Goal: Information Seeking & Learning: Learn about a topic

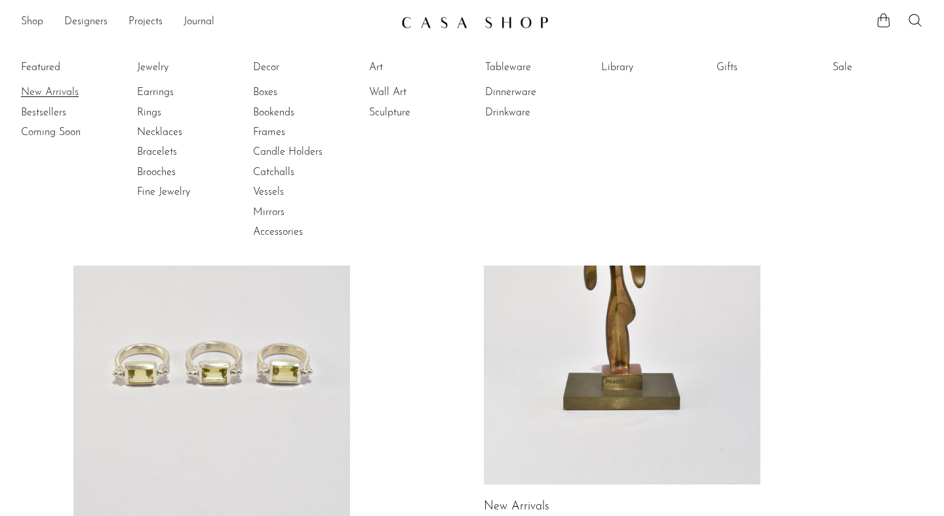
click at [68, 93] on link "New Arrivals" at bounding box center [70, 92] width 98 height 14
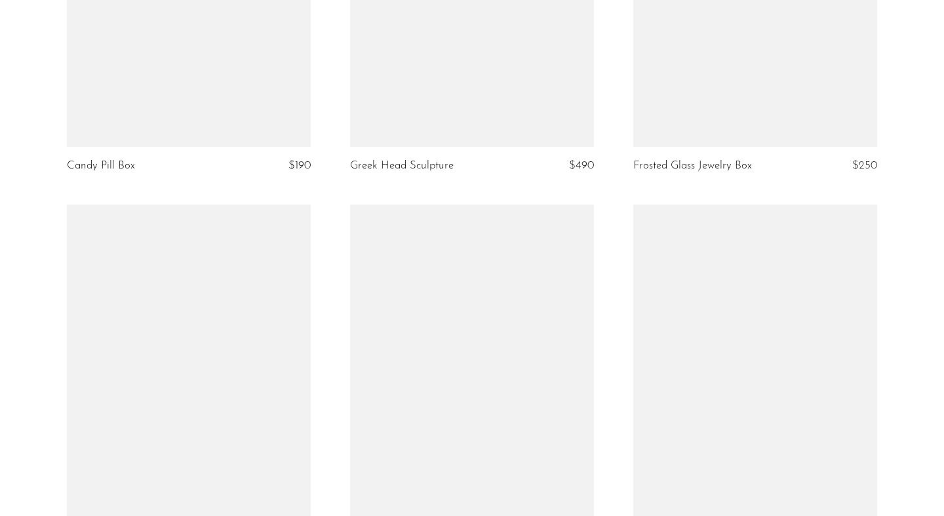
scroll to position [3051, 0]
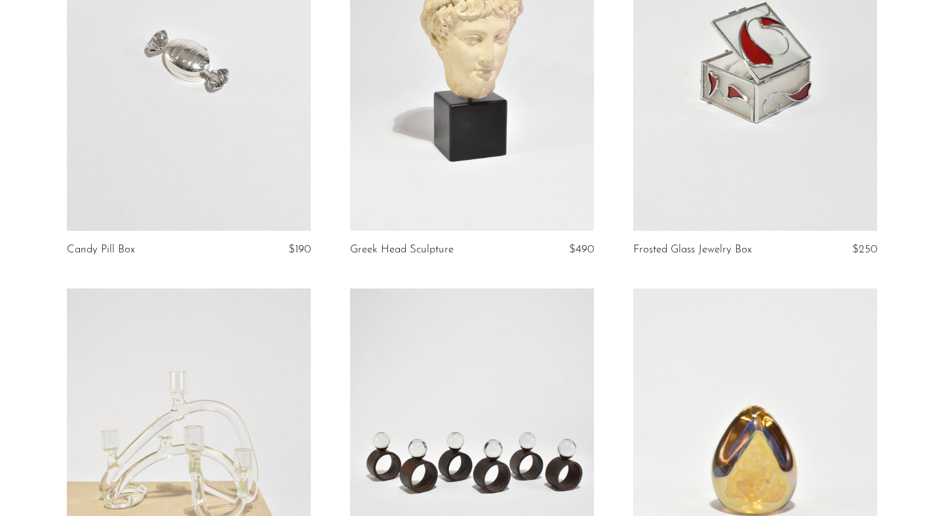
click at [207, 114] on link at bounding box center [189, 60] width 244 height 342
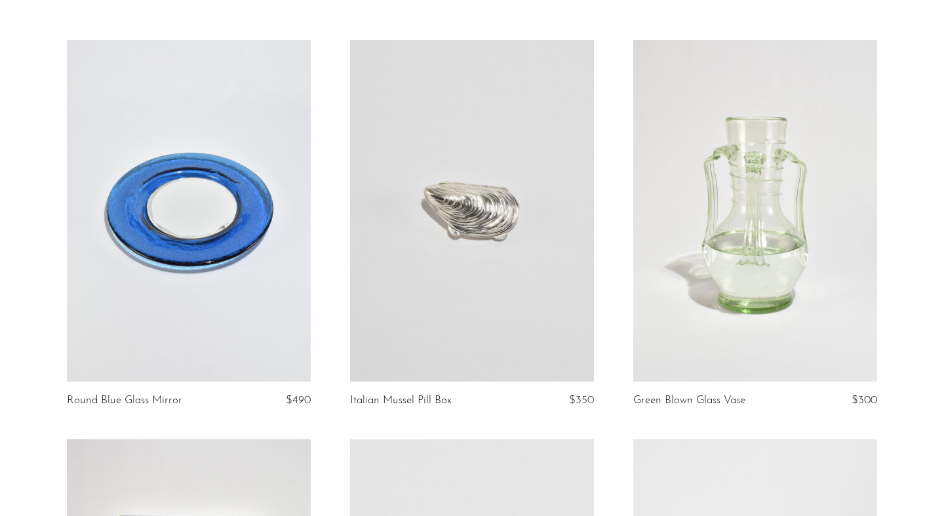
scroll to position [120, 0]
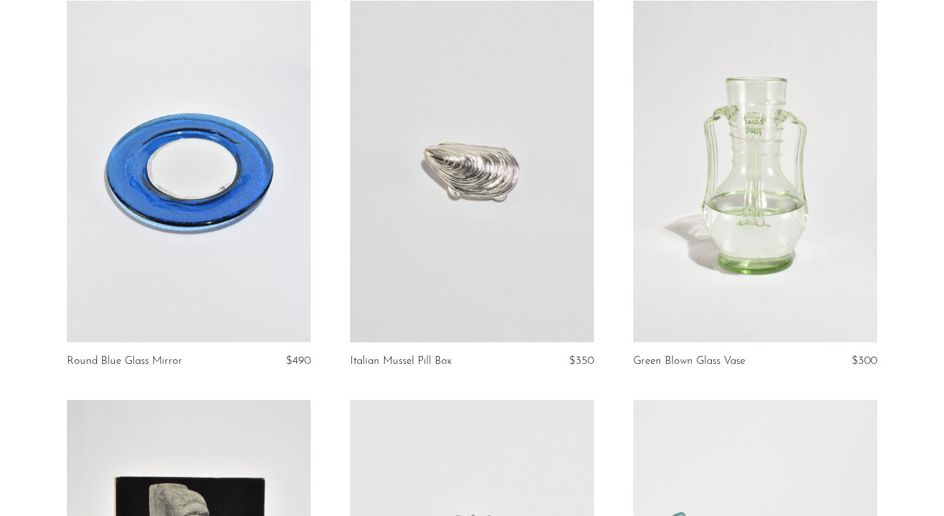
click at [509, 264] on link at bounding box center [472, 172] width 244 height 342
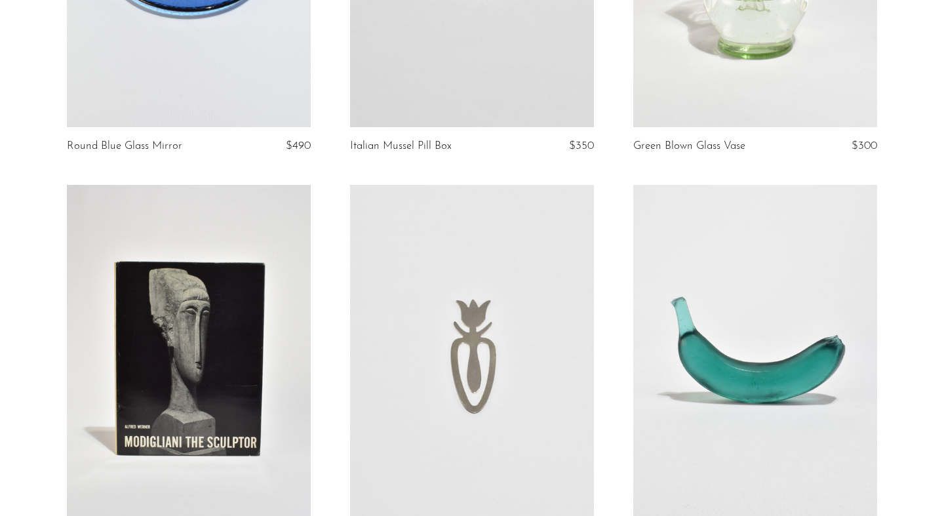
scroll to position [528, 0]
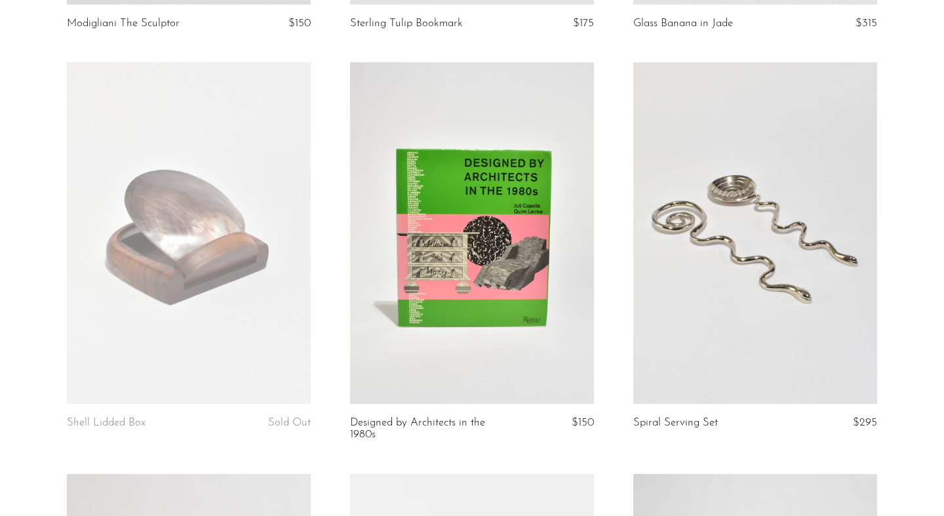
click at [259, 262] on link at bounding box center [189, 233] width 244 height 342
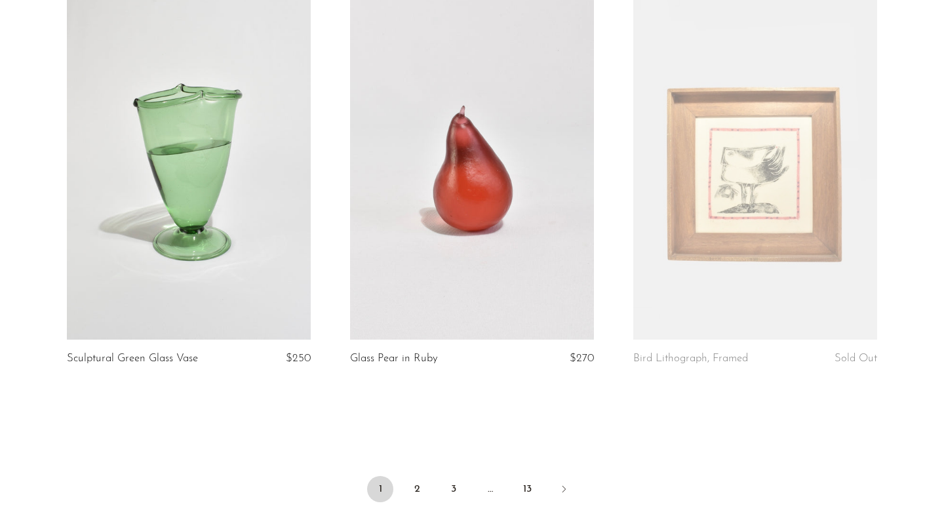
scroll to position [4726, 0]
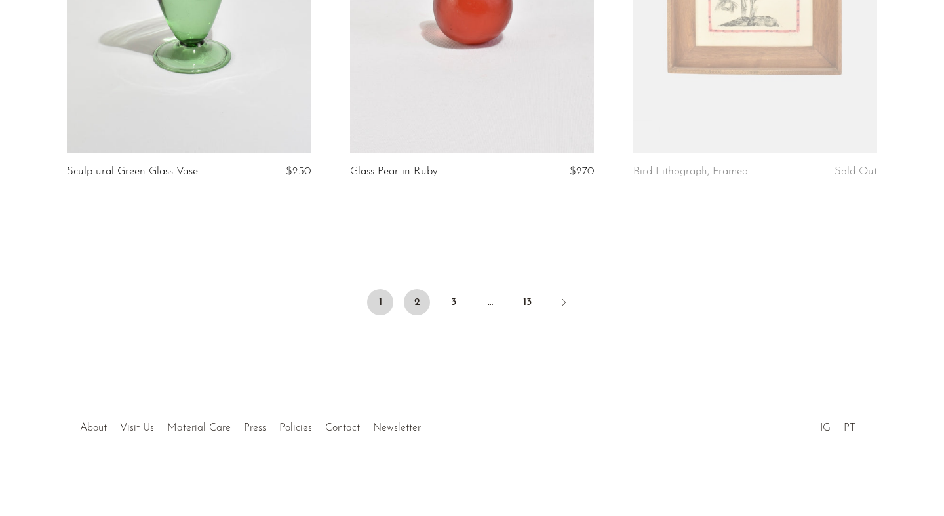
click at [414, 296] on link "2" at bounding box center [417, 302] width 26 height 26
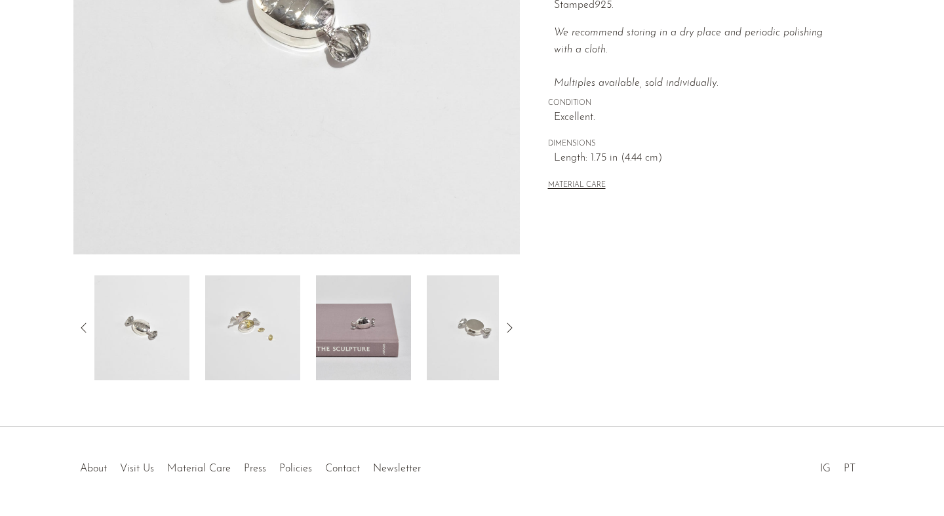
scroll to position [338, 0]
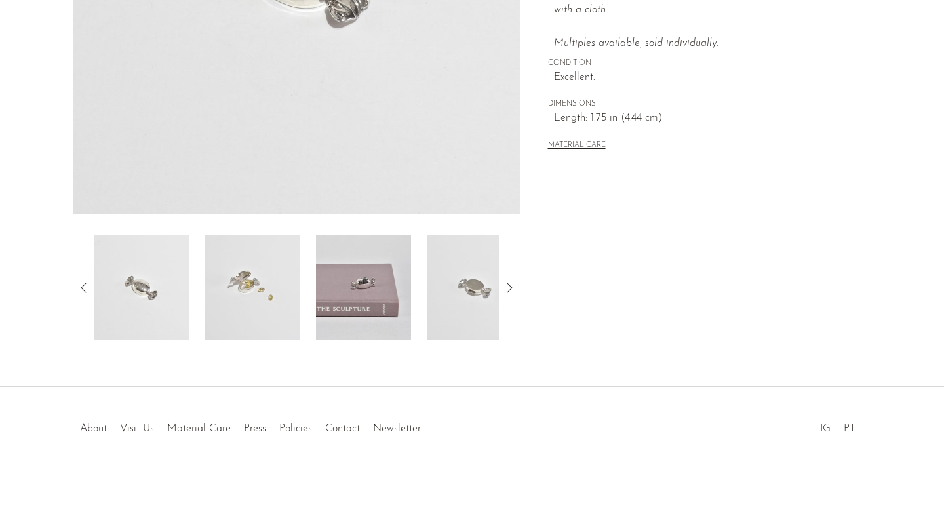
click at [515, 290] on icon at bounding box center [509, 288] width 16 height 16
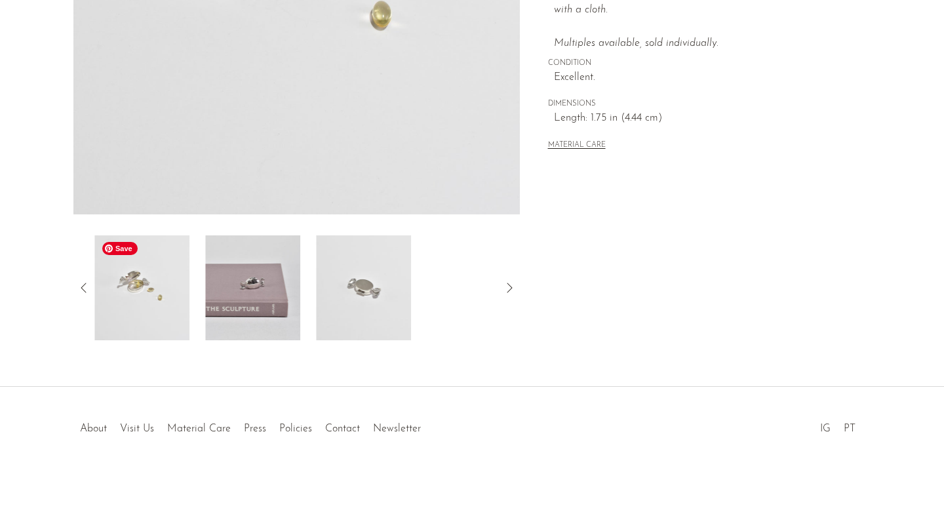
click at [91, 314] on div at bounding box center [296, 287] width 446 height 105
click at [112, 315] on img at bounding box center [141, 287] width 95 height 105
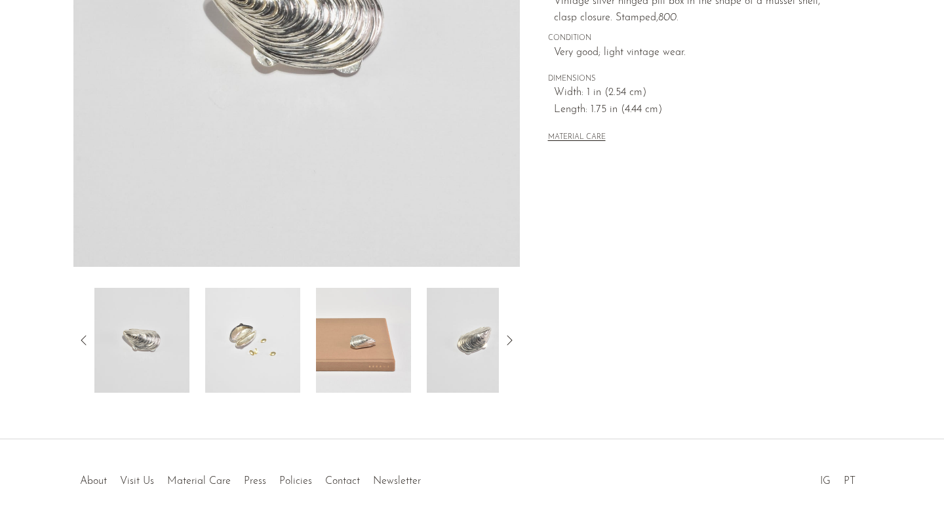
scroll to position [338, 0]
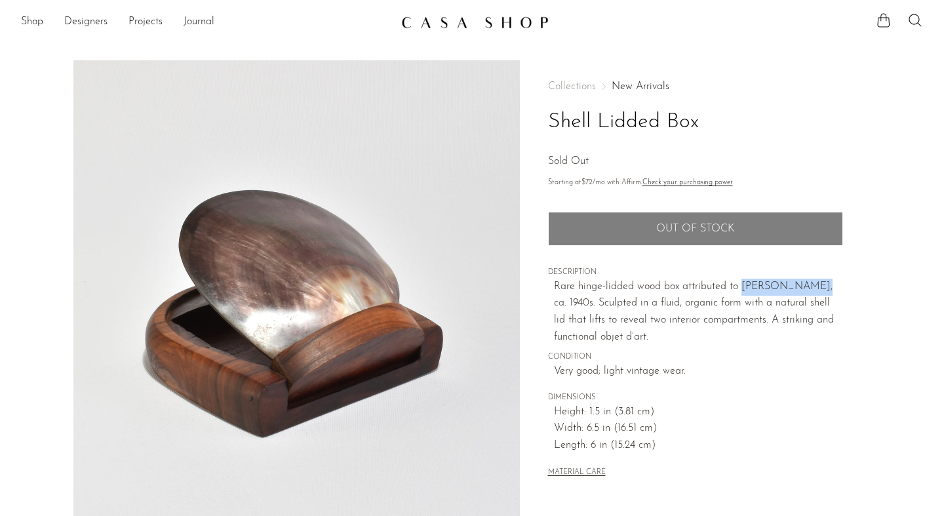
drag, startPoint x: 808, startPoint y: 285, endPoint x: 744, endPoint y: 282, distance: 63.7
click at [744, 282] on p "Rare hinge-lidded wood box attributed to Alexandre Noll, ca. 1940s. Sculpted in…" at bounding box center [698, 312] width 289 height 67
copy p "Alexandre Noll"
drag, startPoint x: 713, startPoint y: 121, endPoint x: 544, endPoint y: 112, distance: 168.7
click at [544, 112] on div "Collections New Arrivals Shell Lidded Box Sold Out Starting at $72 /mo with Aff…" at bounding box center [695, 369] width 351 height 618
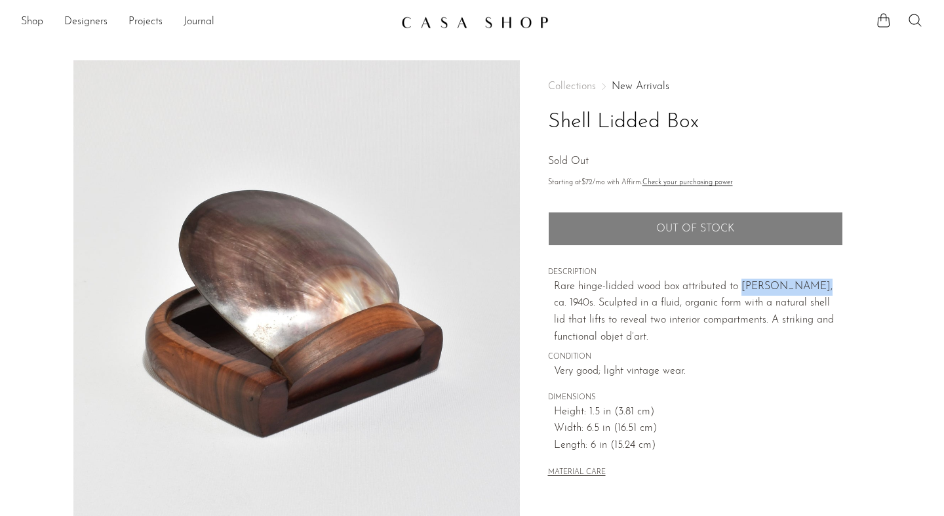
copy h1 "Shell Lidded Box"
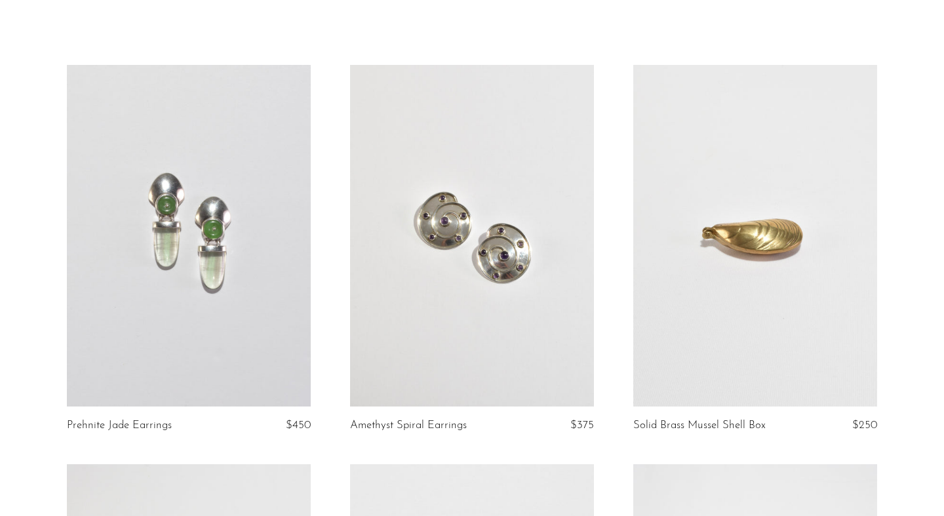
scroll to position [83, 0]
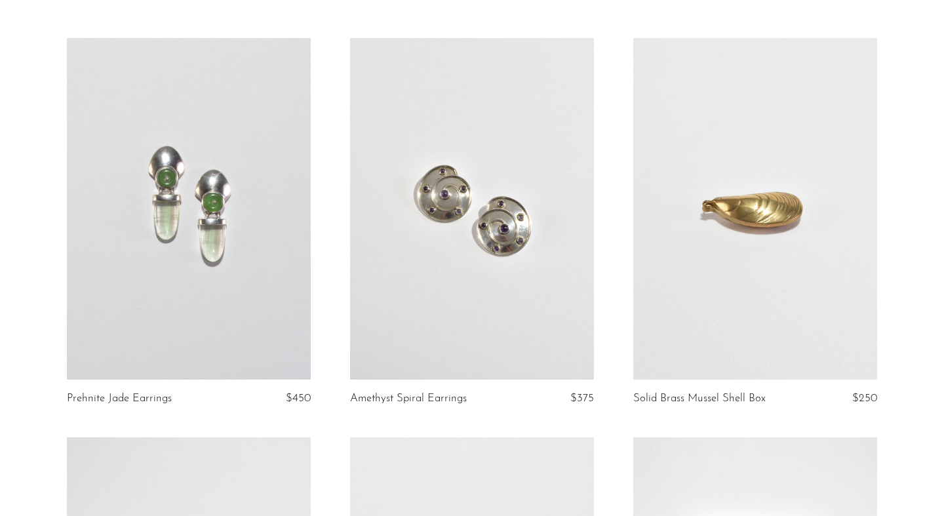
click at [190, 220] on link at bounding box center [189, 209] width 244 height 342
click at [717, 224] on link at bounding box center [755, 209] width 244 height 342
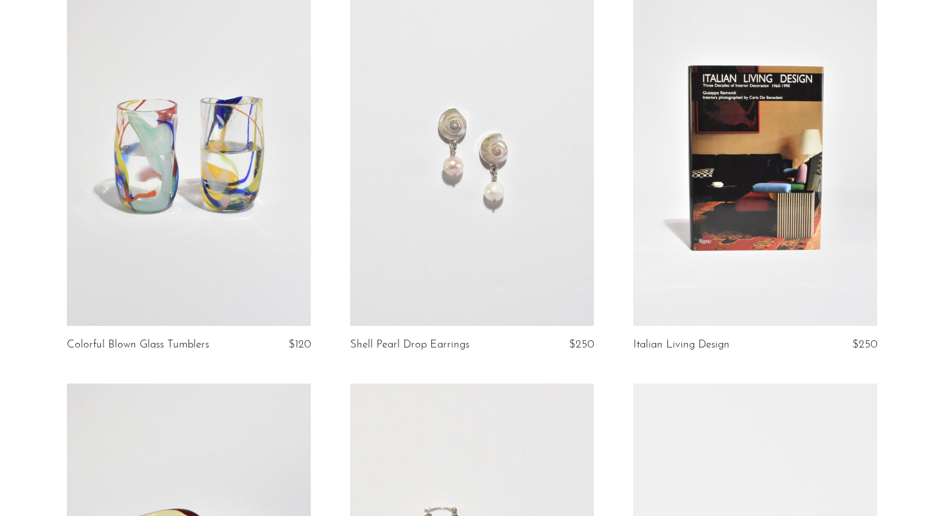
scroll to position [559, 0]
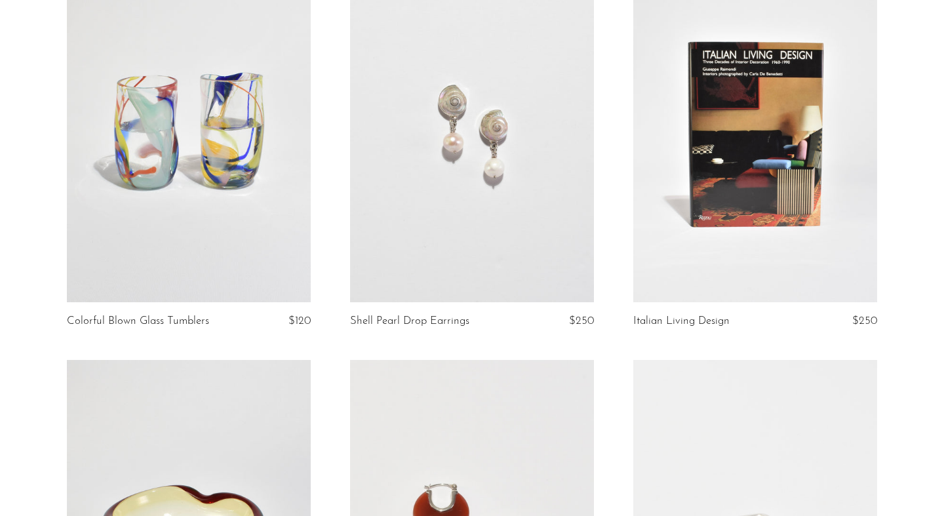
click at [533, 243] on link at bounding box center [472, 132] width 244 height 342
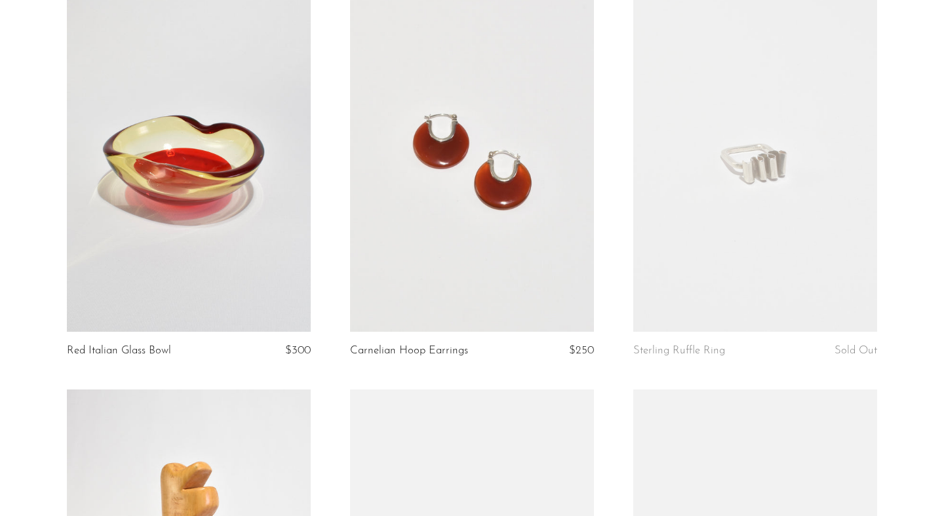
scroll to position [947, 0]
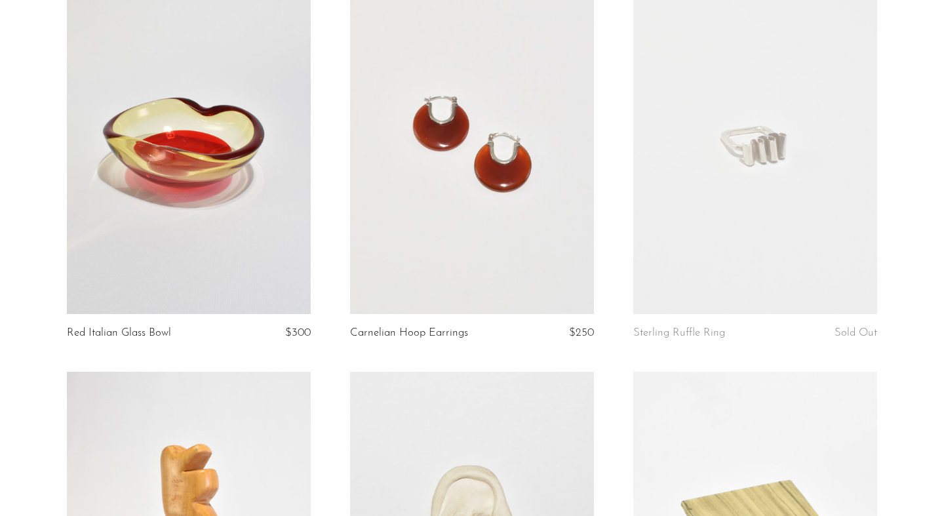
click at [496, 218] on link at bounding box center [472, 143] width 244 height 342
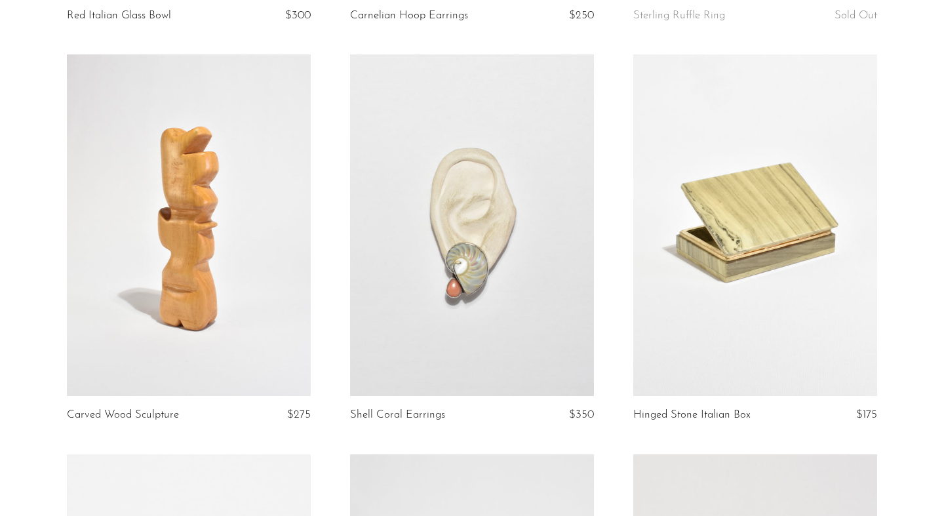
scroll to position [1265, 0]
click at [481, 256] on link at bounding box center [472, 224] width 244 height 342
click at [762, 250] on link at bounding box center [755, 224] width 244 height 342
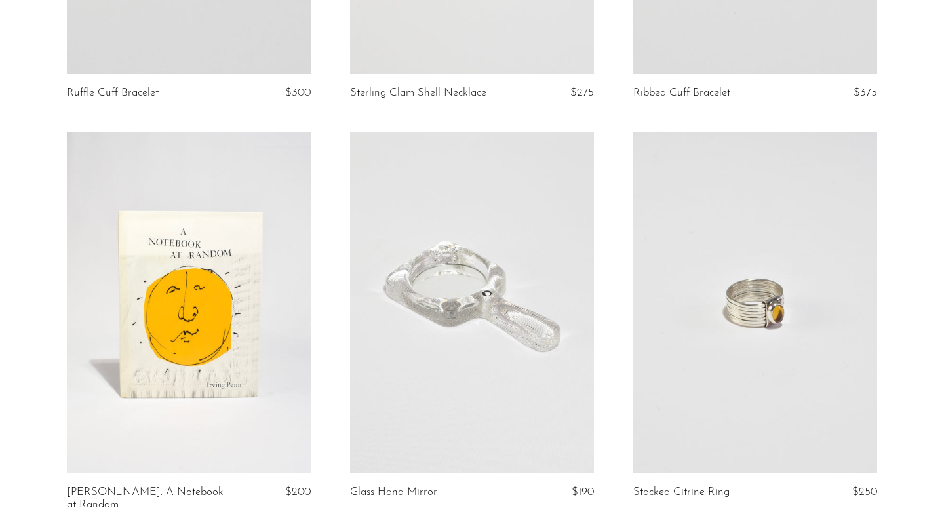
scroll to position [2843, 0]
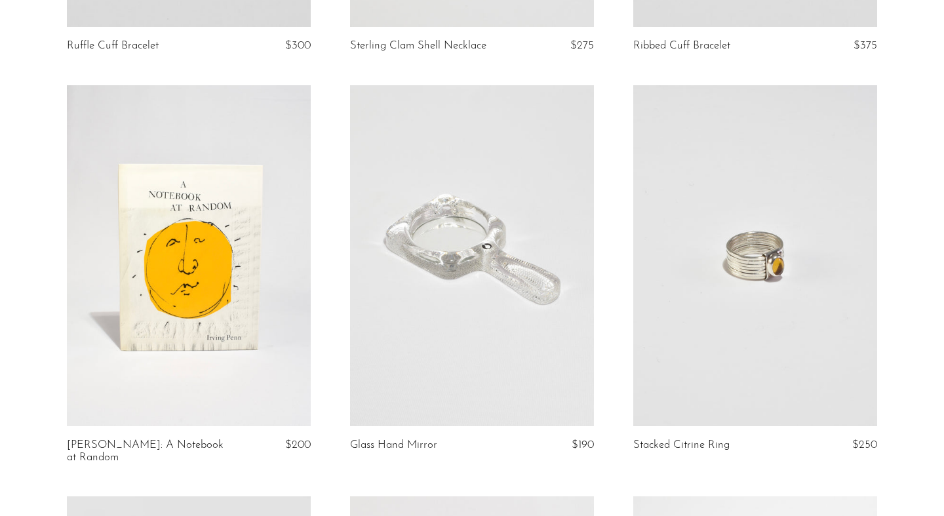
click at [439, 328] on link at bounding box center [472, 256] width 244 height 342
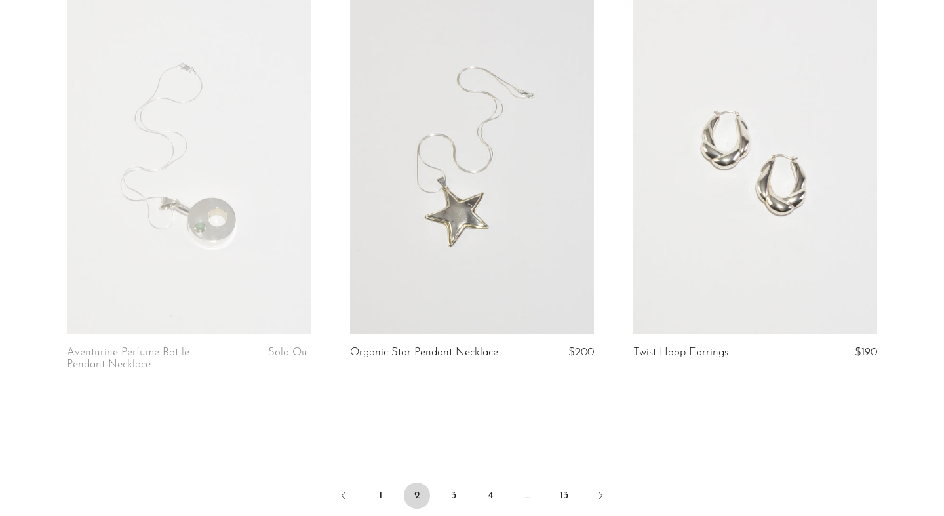
scroll to position [4686, 0]
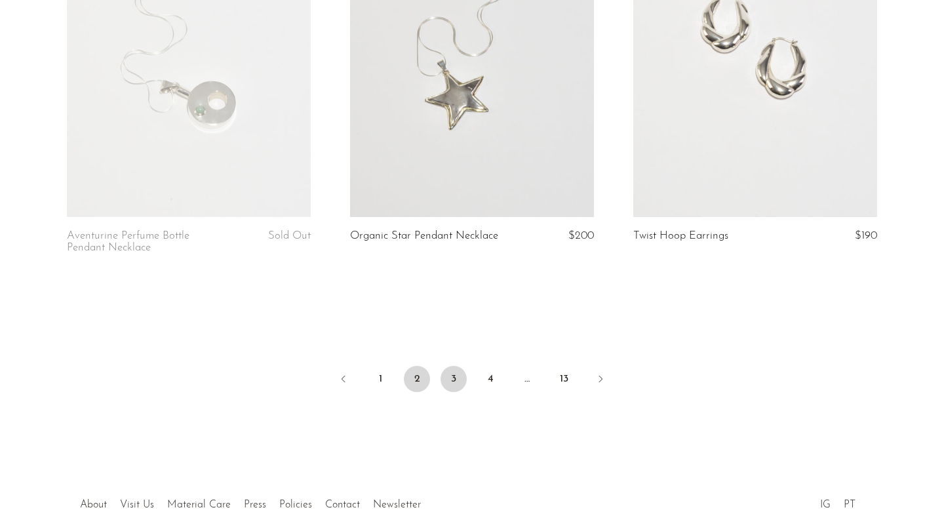
click at [463, 368] on link "3" at bounding box center [454, 379] width 26 height 26
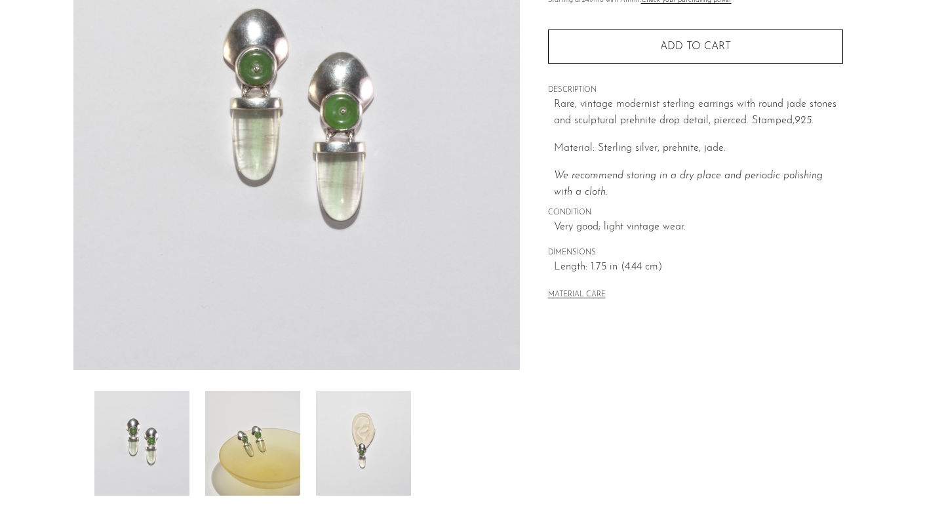
scroll to position [338, 0]
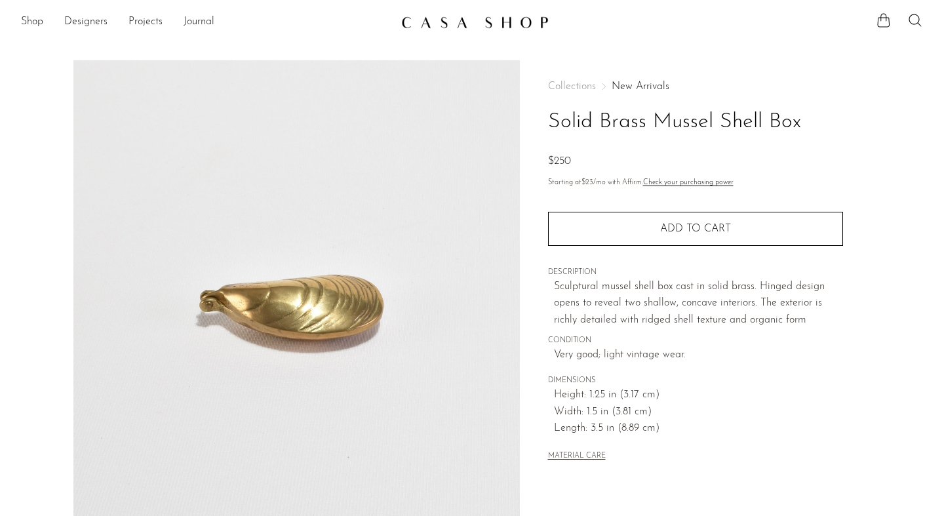
scroll to position [4, 0]
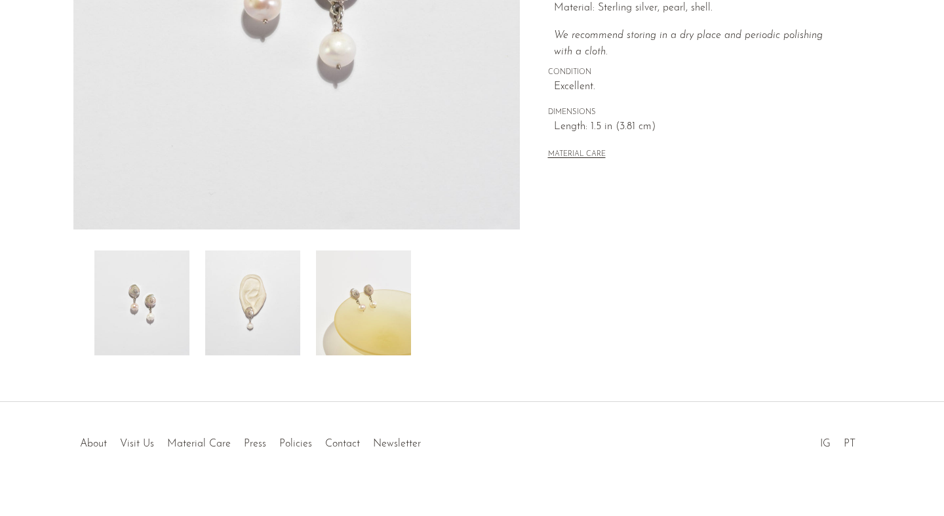
scroll to position [338, 0]
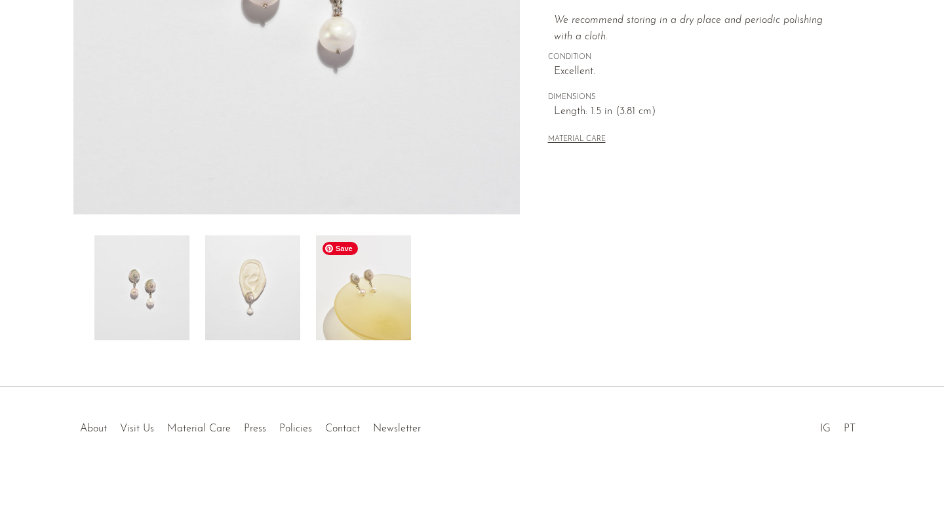
click at [385, 303] on img at bounding box center [363, 287] width 95 height 105
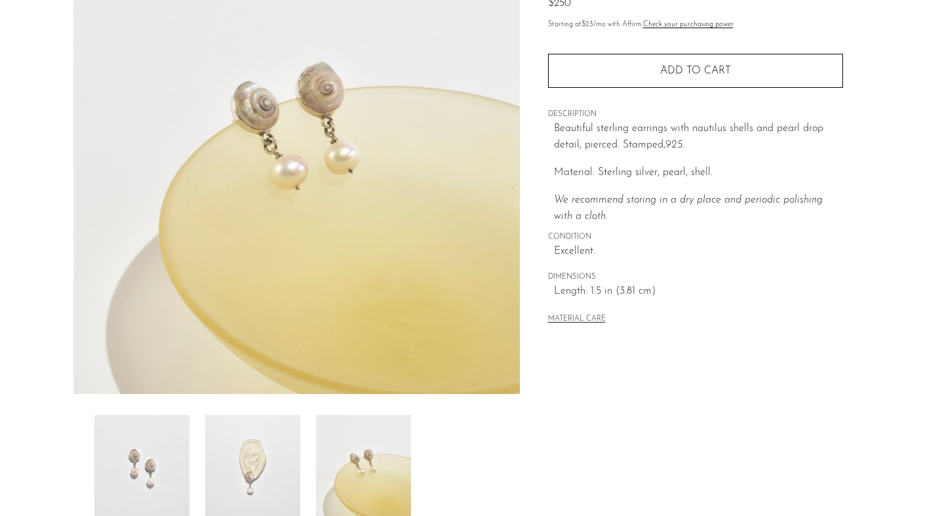
scroll to position [0, 0]
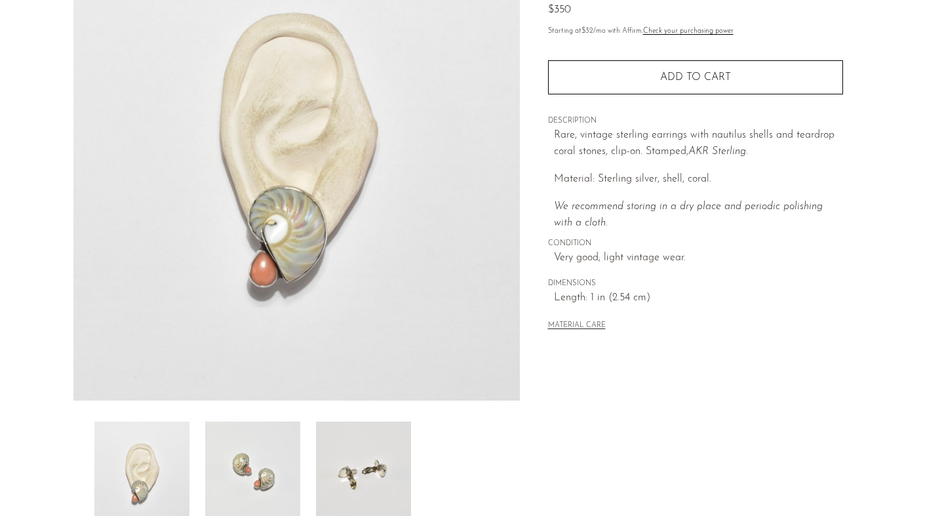
scroll to position [338, 0]
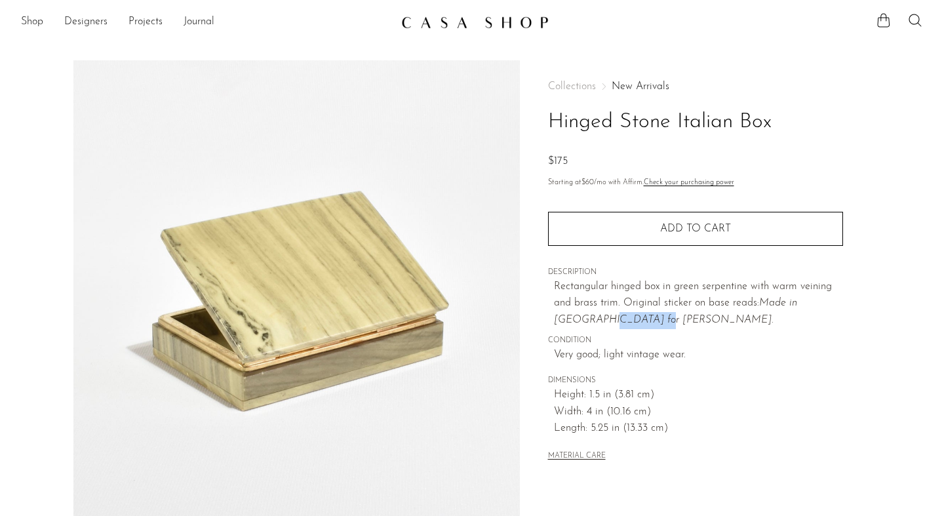
drag, startPoint x: 600, startPoint y: 320, endPoint x: 544, endPoint y: 321, distance: 55.7
click at [544, 321] on div "Collections New Arrivals Hinged Stone Italian Box $175 Starting at $60 /mo with…" at bounding box center [695, 369] width 351 height 618
copy em "Brentano’s"
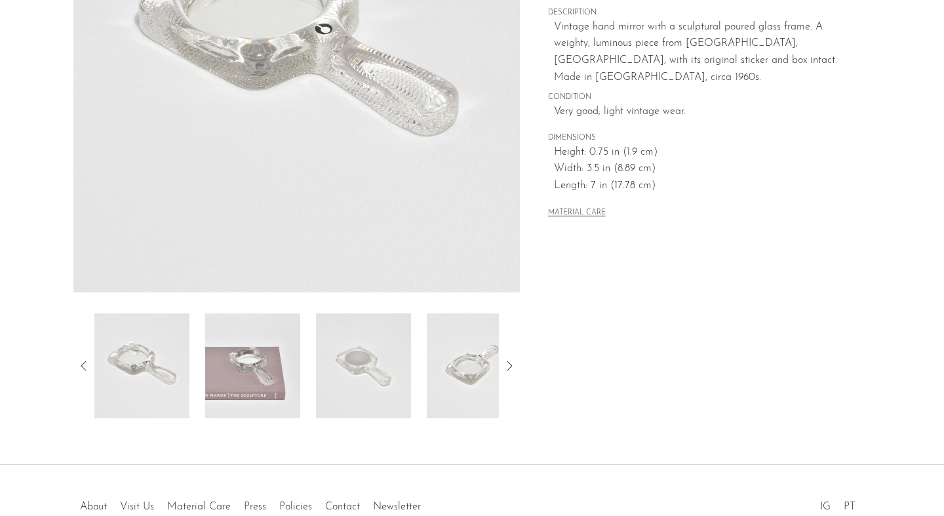
scroll to position [262, 0]
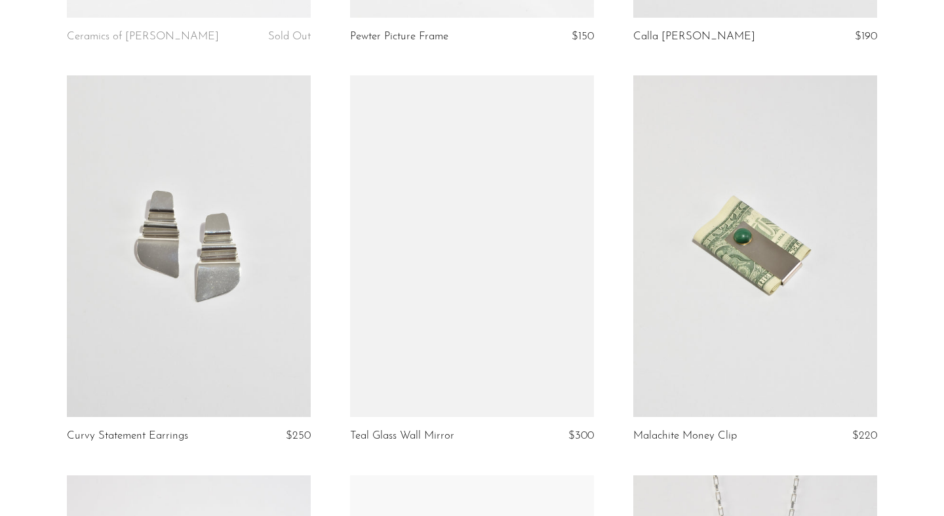
scroll to position [3302, 0]
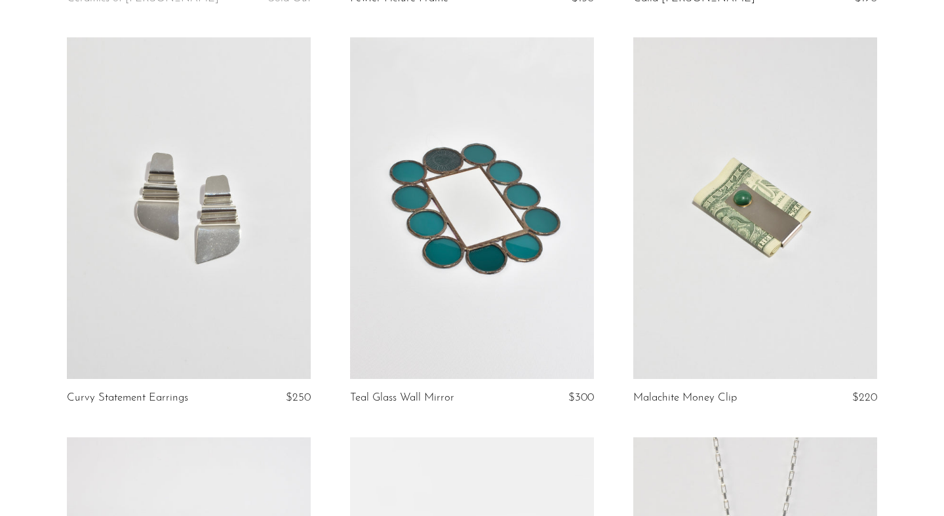
click at [522, 182] on link at bounding box center [472, 208] width 244 height 342
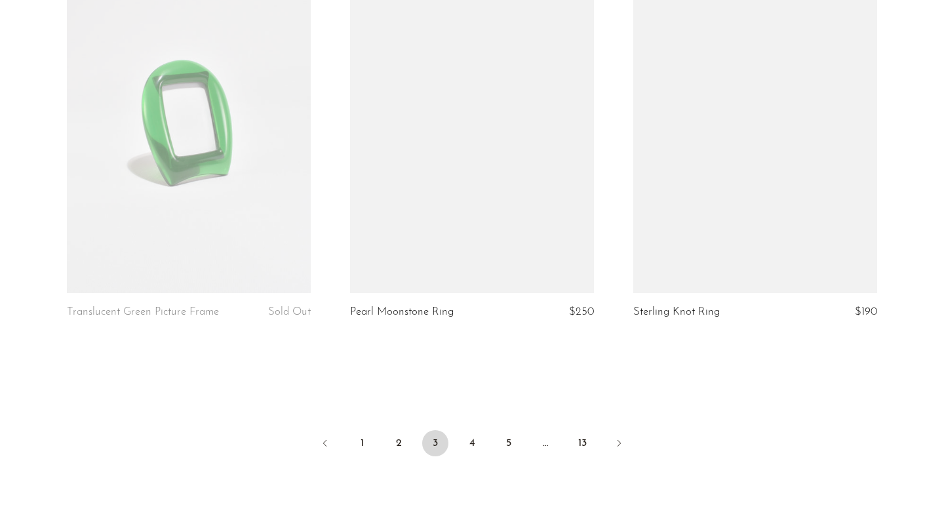
scroll to position [4666, 0]
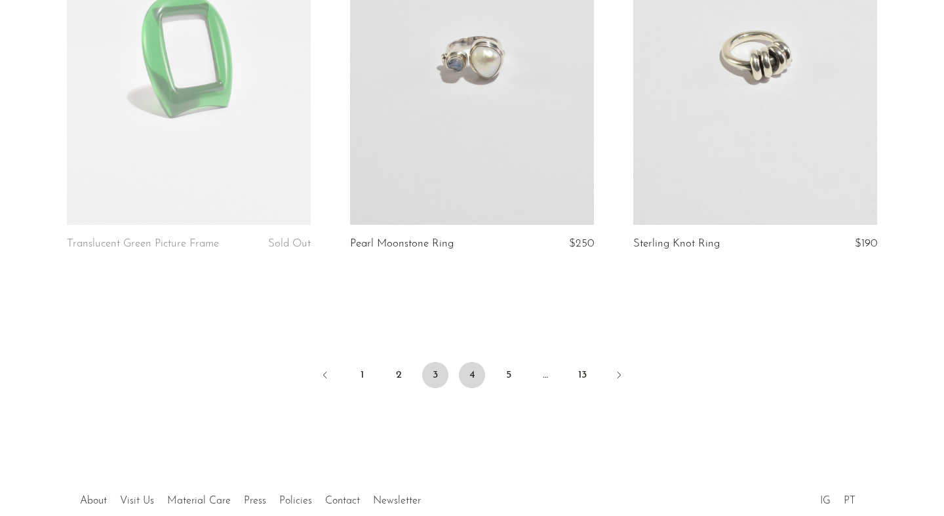
click at [475, 372] on link "4" at bounding box center [472, 375] width 26 height 26
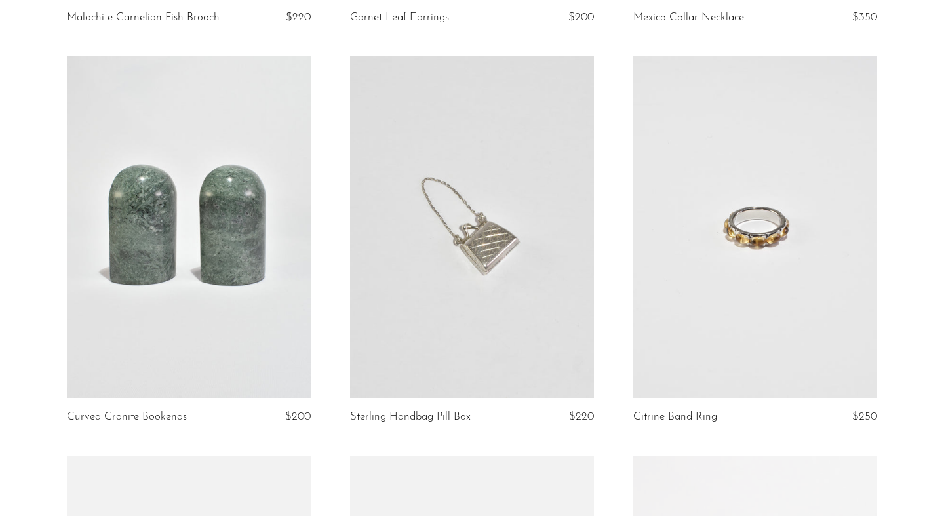
scroll to position [1307, 0]
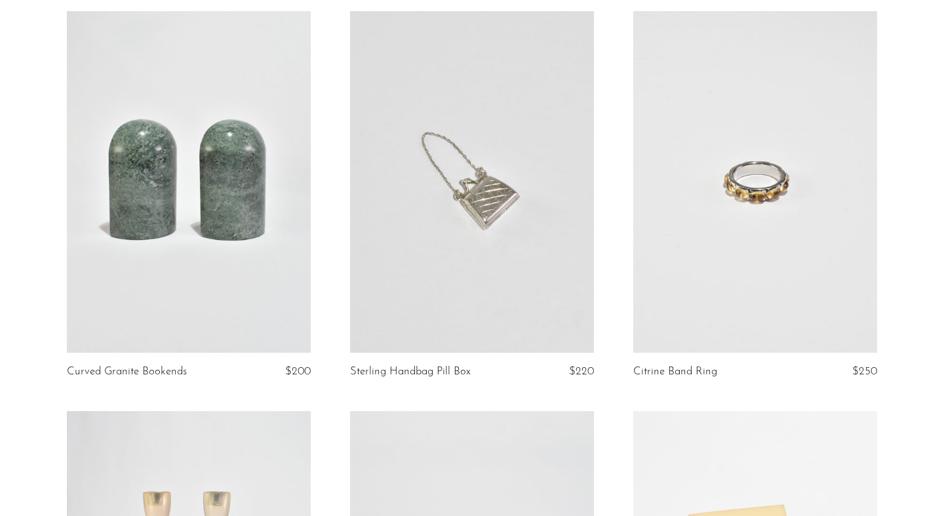
click at [523, 178] on link at bounding box center [472, 182] width 244 height 342
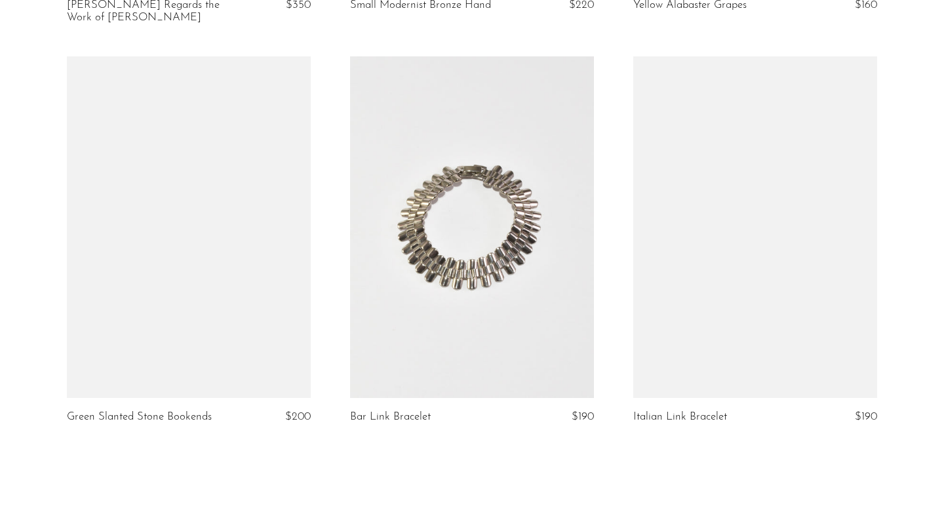
scroll to position [4726, 0]
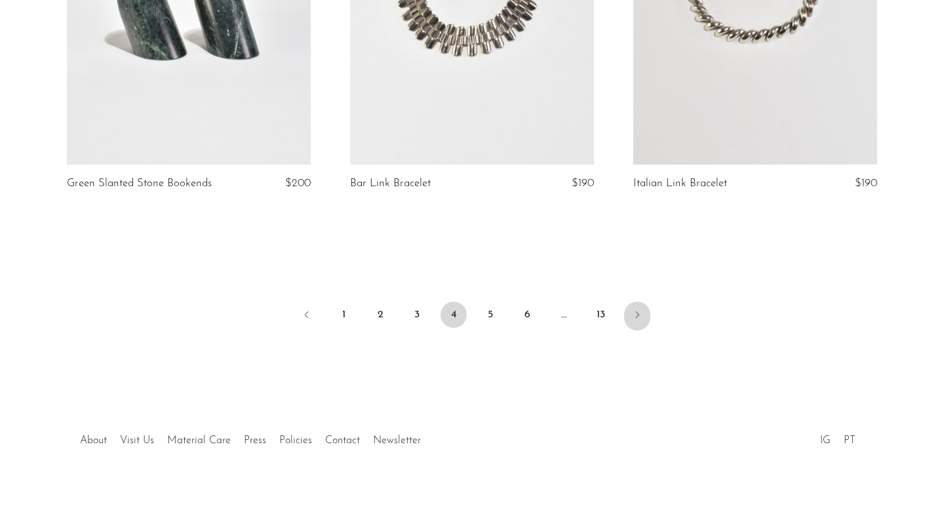
click at [638, 309] on icon "Next" at bounding box center [637, 314] width 10 height 10
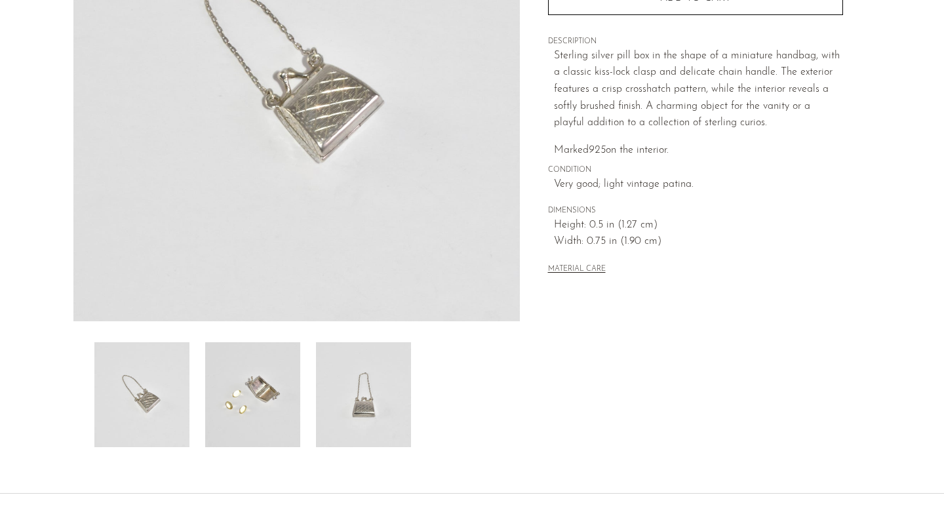
scroll to position [178, 0]
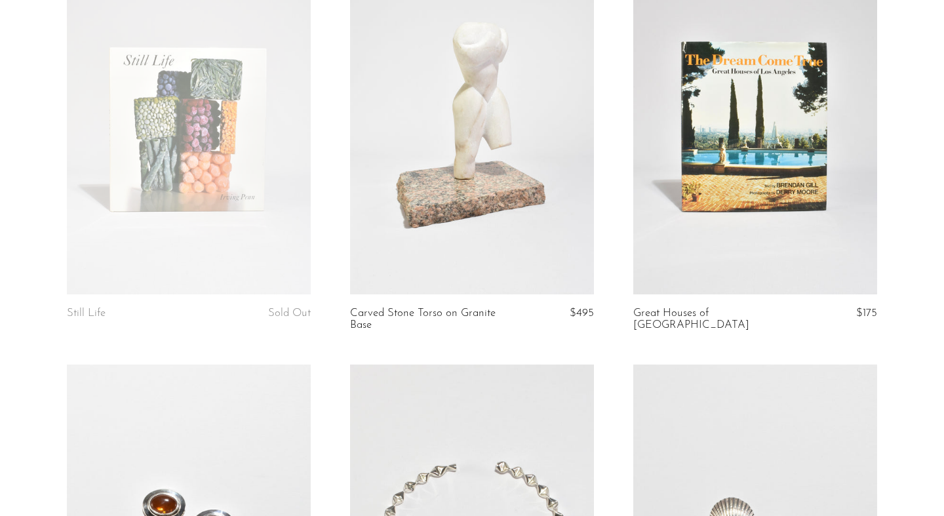
scroll to position [2853, 0]
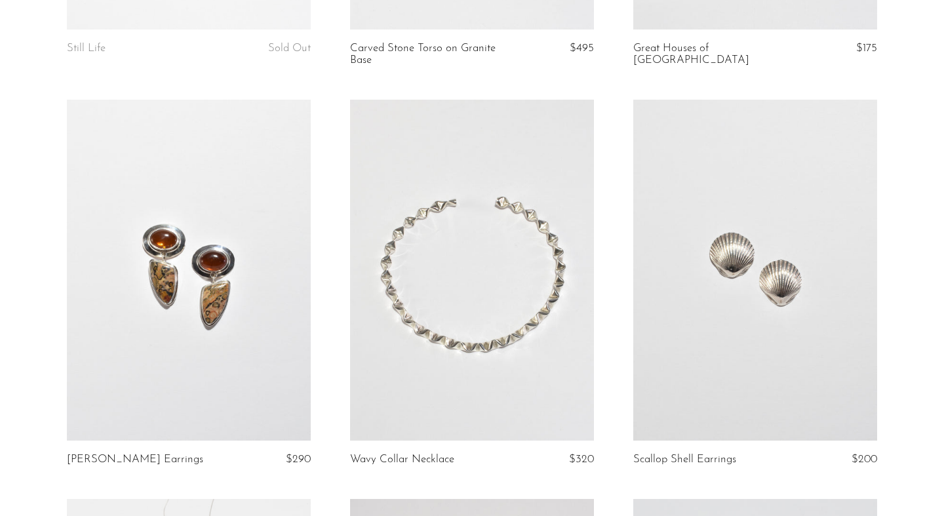
click at [483, 321] on link at bounding box center [472, 271] width 244 height 342
click at [241, 289] on link at bounding box center [189, 271] width 244 height 342
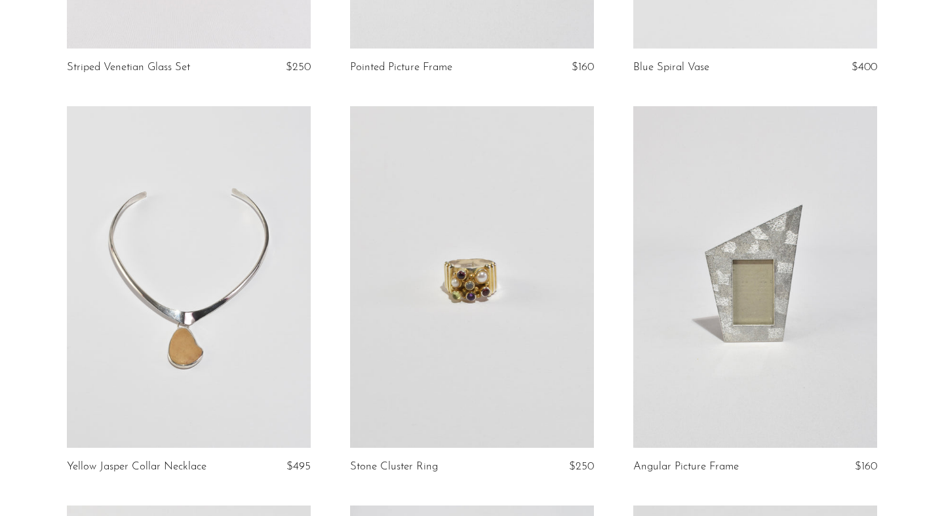
scroll to position [4079, 0]
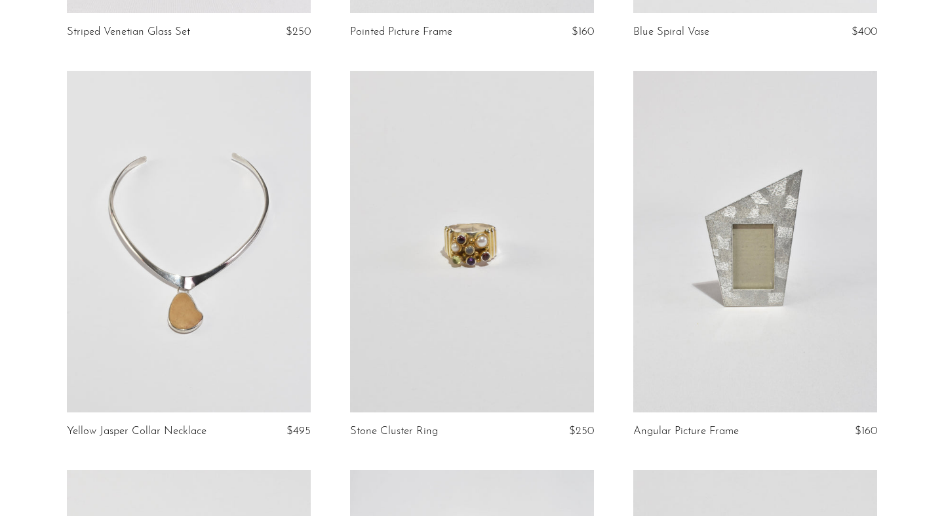
click at [269, 269] on link at bounding box center [189, 242] width 244 height 342
click at [488, 262] on link at bounding box center [472, 242] width 244 height 342
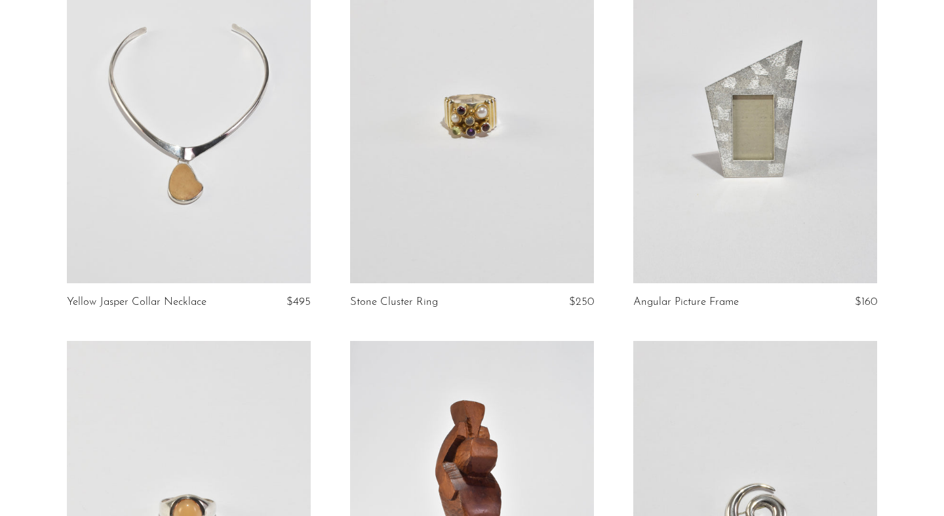
click at [764, 147] on link at bounding box center [755, 113] width 244 height 342
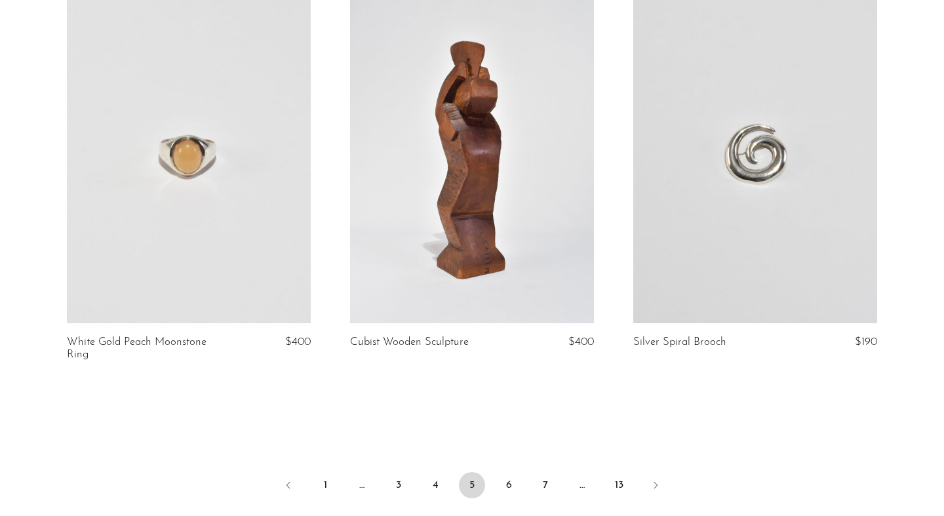
scroll to position [4691, 0]
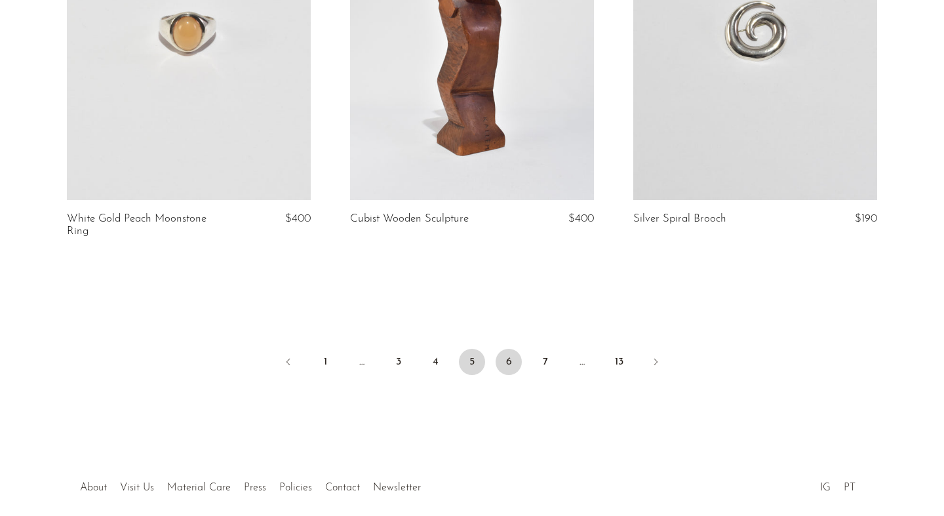
click at [505, 349] on link "6" at bounding box center [509, 362] width 26 height 26
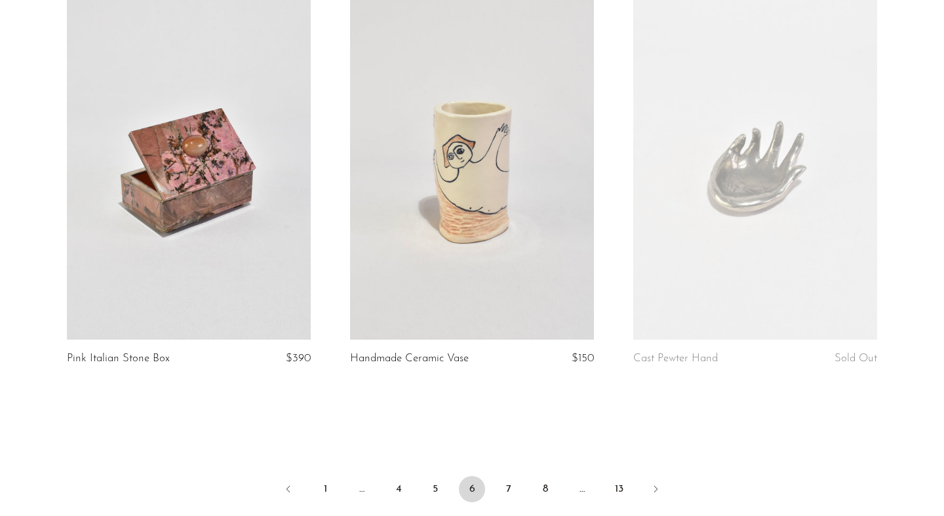
scroll to position [4566, 0]
click at [500, 167] on link at bounding box center [472, 167] width 244 height 342
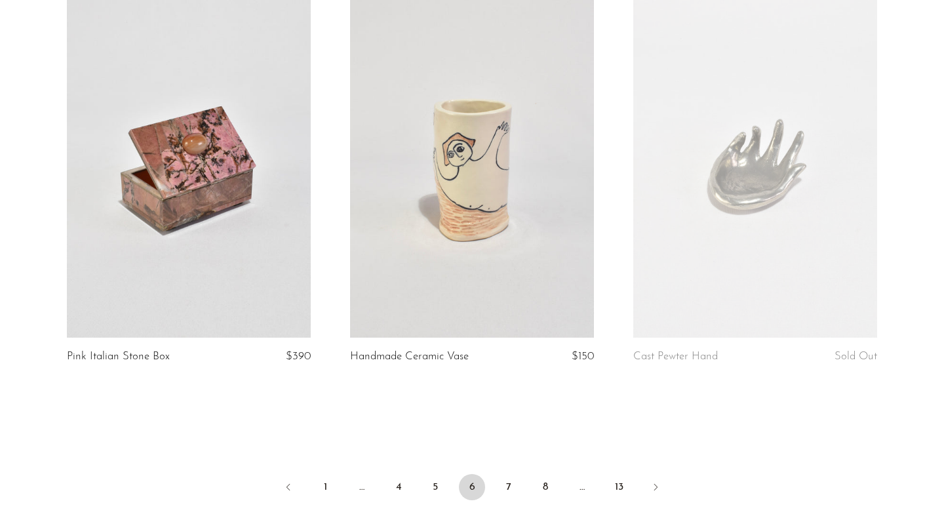
scroll to position [4566, 0]
click at [508, 489] on link "7" at bounding box center [509, 487] width 26 height 26
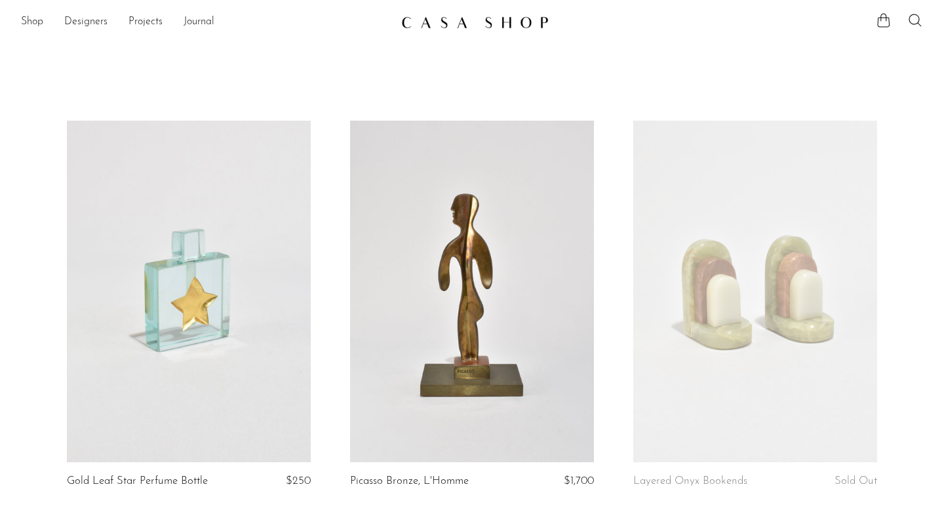
click at [195, 292] on link at bounding box center [189, 292] width 244 height 342
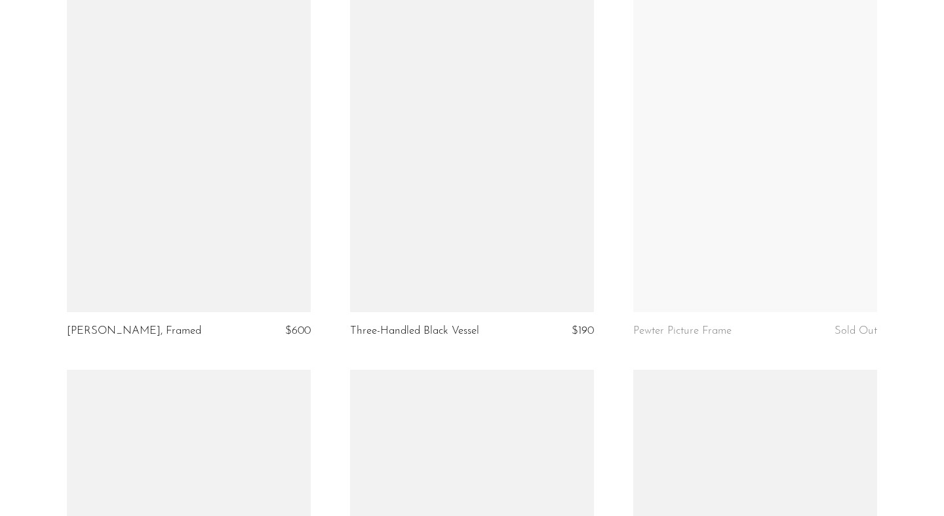
scroll to position [951, 0]
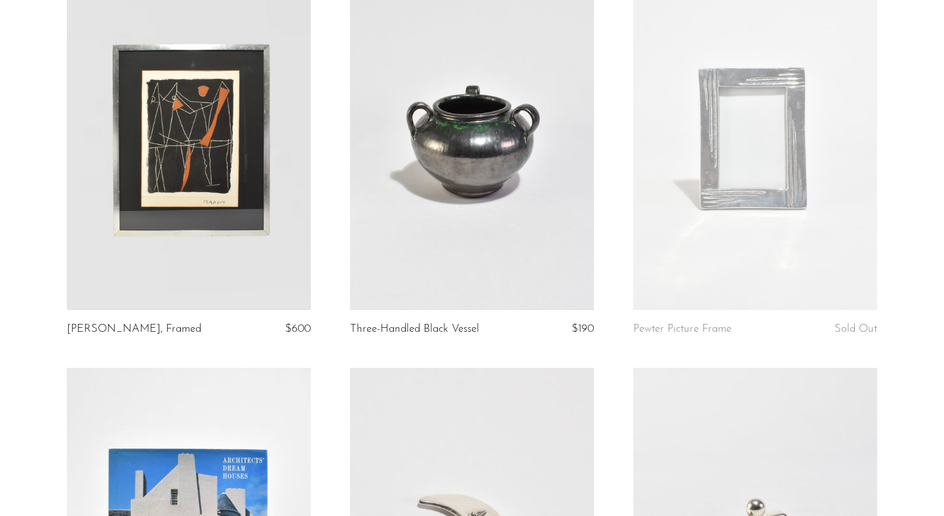
click at [717, 166] on link at bounding box center [755, 140] width 244 height 342
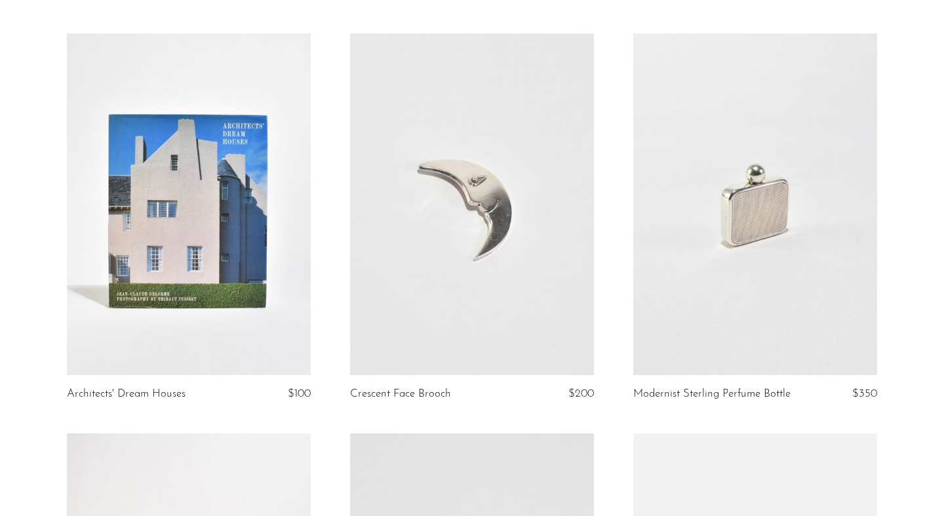
scroll to position [1294, 0]
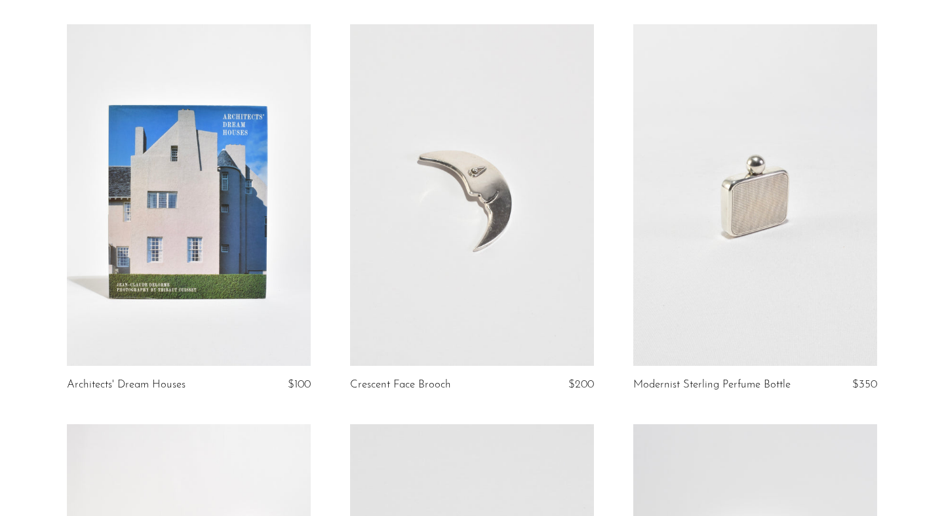
click at [726, 292] on link at bounding box center [755, 195] width 244 height 342
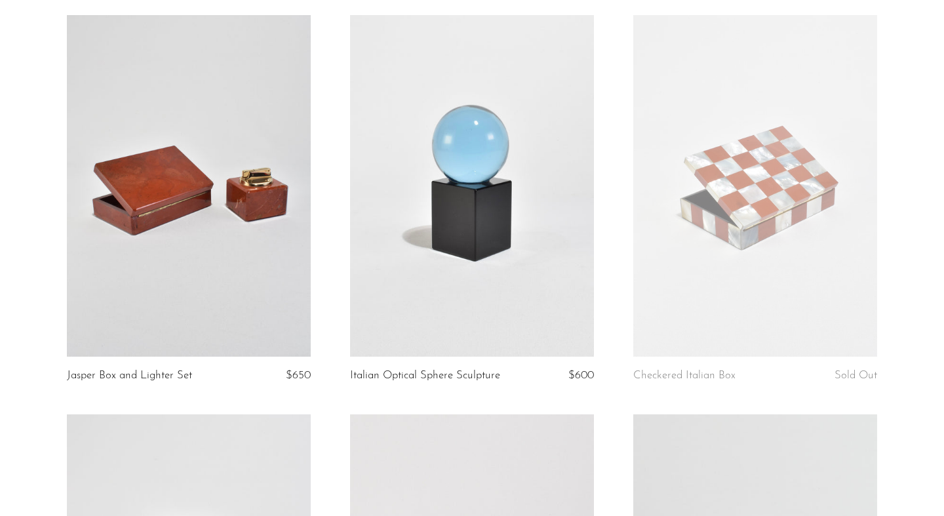
scroll to position [2105, 0]
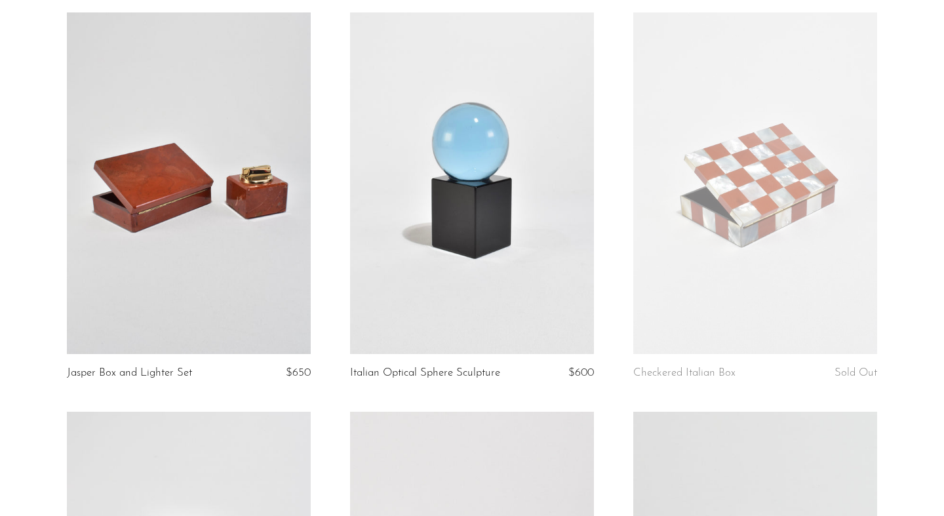
click at [273, 237] on link at bounding box center [189, 183] width 244 height 342
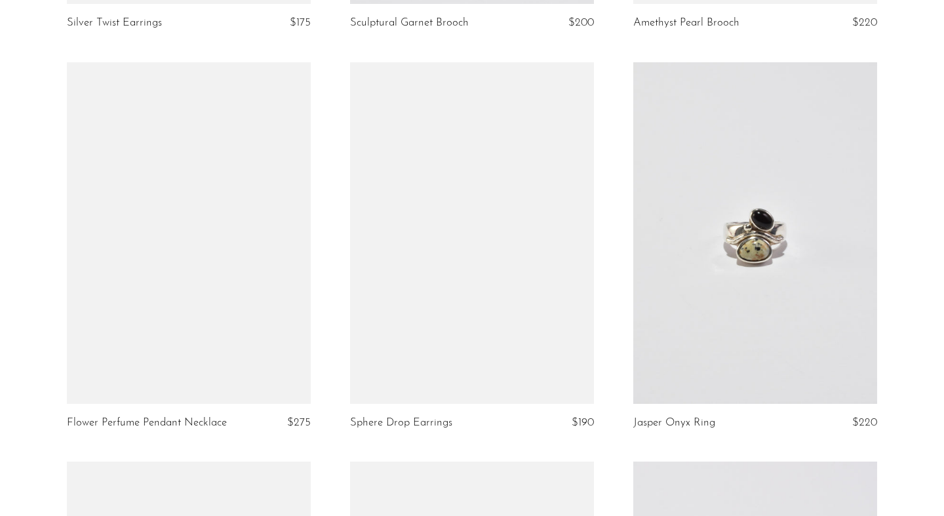
scroll to position [4068, 0]
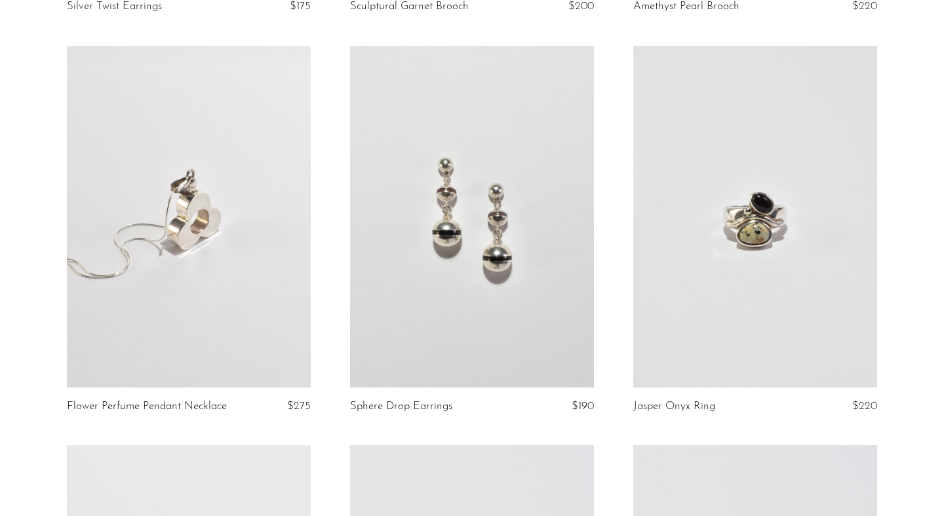
click at [229, 234] on link at bounding box center [189, 217] width 244 height 342
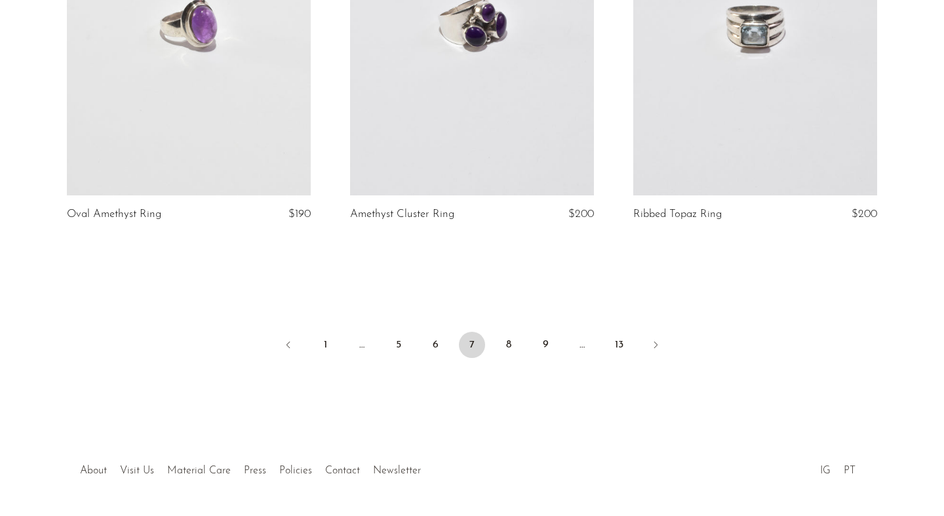
scroll to position [4702, 0]
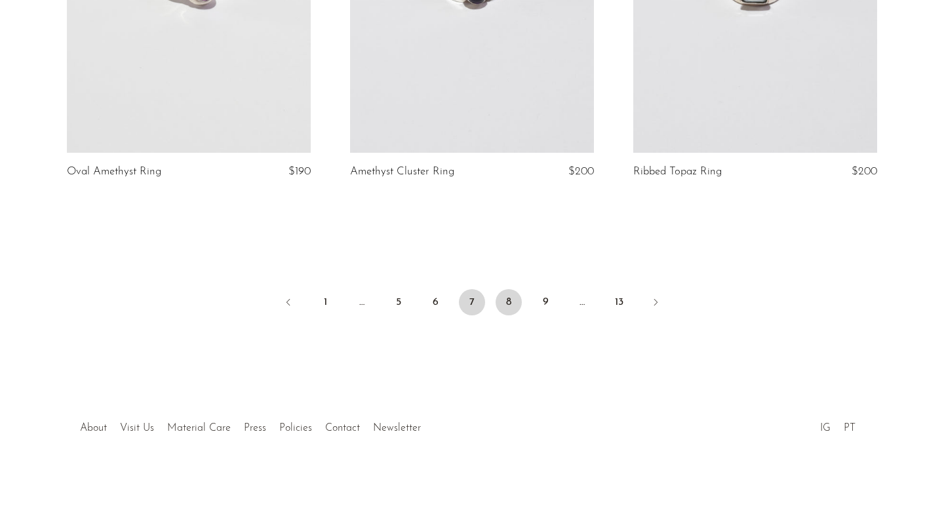
click at [509, 304] on link "8" at bounding box center [509, 302] width 26 height 26
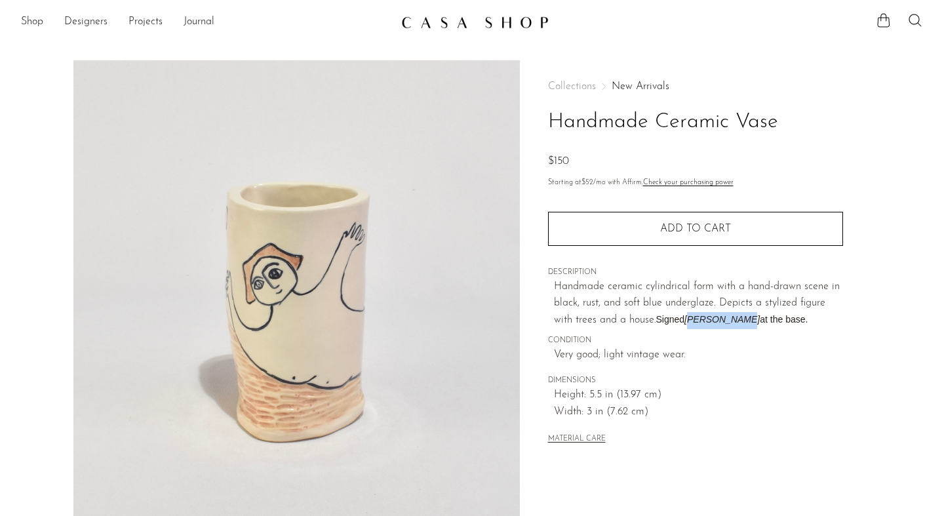
drag, startPoint x: 694, startPoint y: 320, endPoint x: 744, endPoint y: 322, distance: 50.5
click at [744, 322] on p "Handmade ceramic cylindrical form with a hand-drawn scene in black, rust, and s…" at bounding box center [698, 304] width 289 height 50
copy em "olicoeur NS"
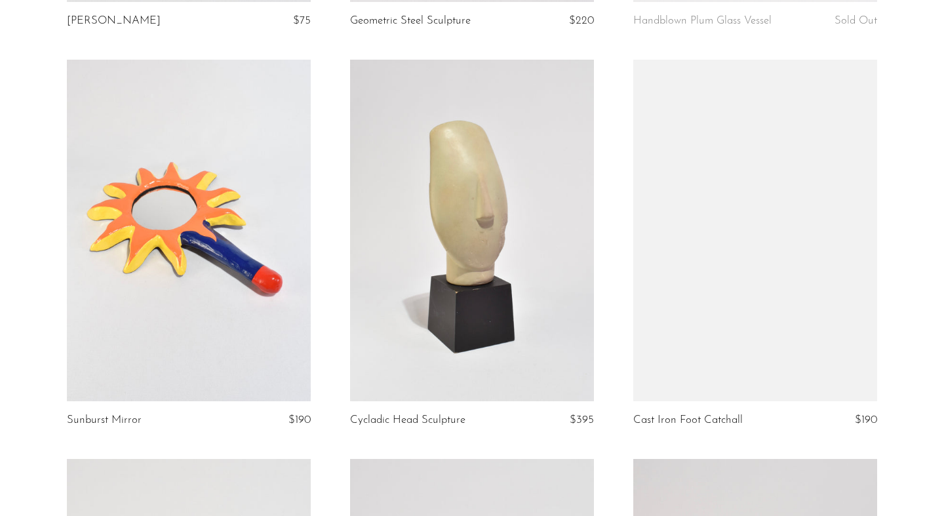
scroll to position [870, 0]
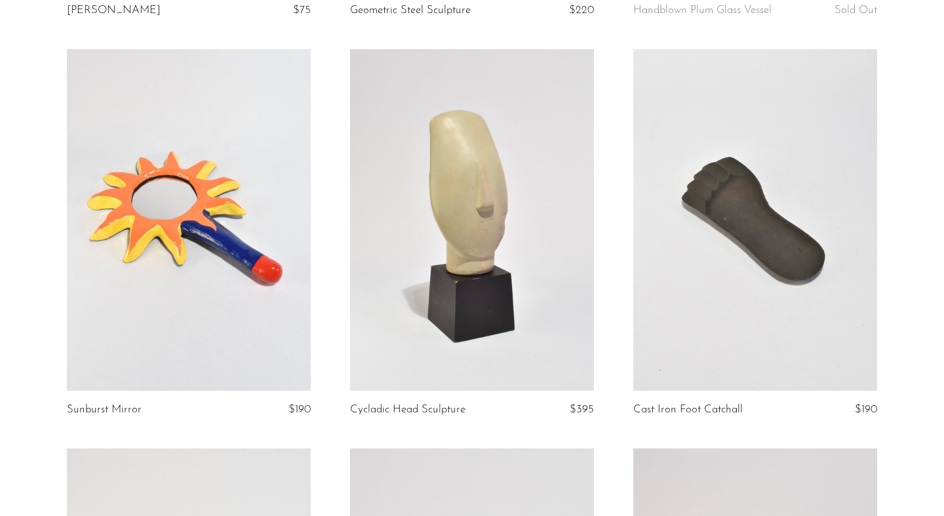
click at [217, 241] on link at bounding box center [189, 220] width 244 height 342
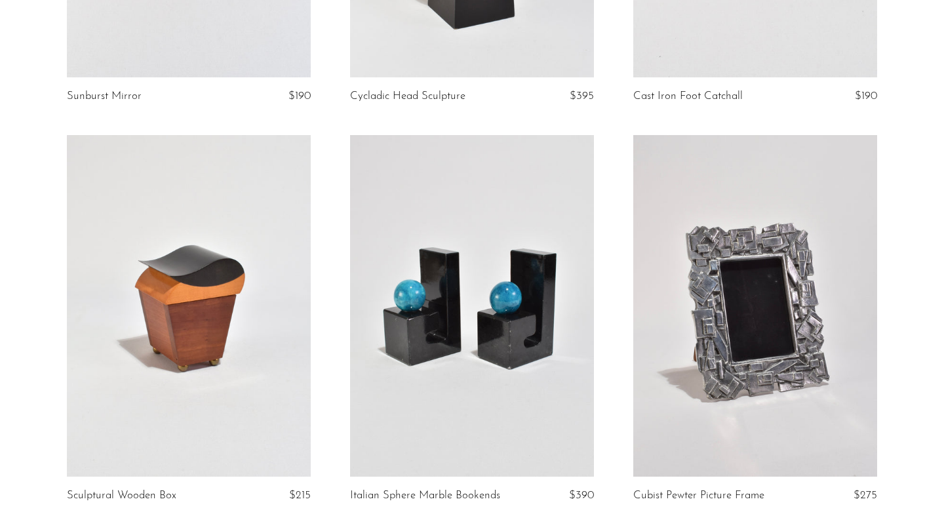
scroll to position [1297, 0]
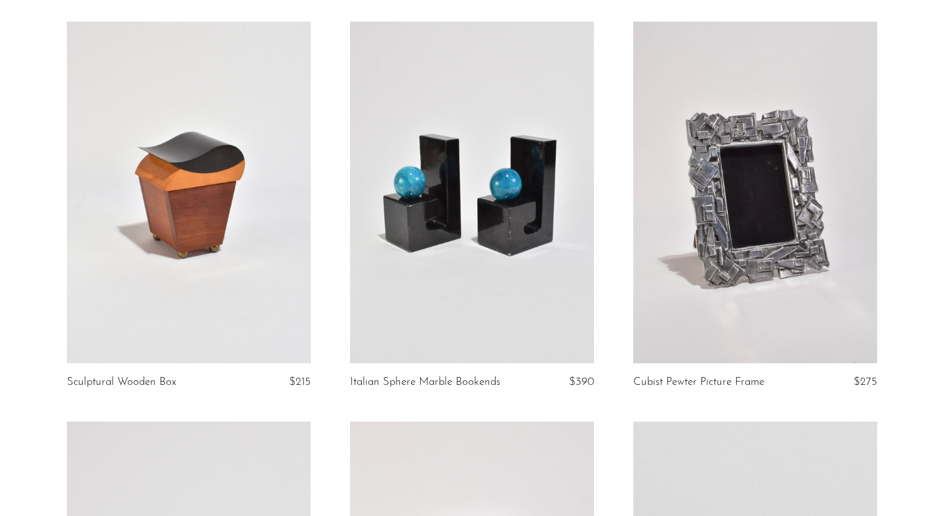
click at [701, 245] on link at bounding box center [755, 193] width 244 height 342
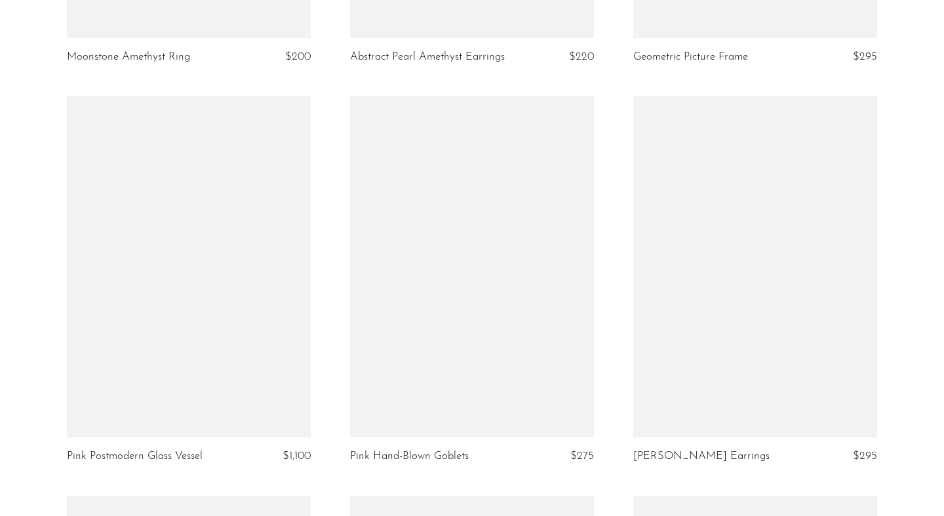
scroll to position [3232, 0]
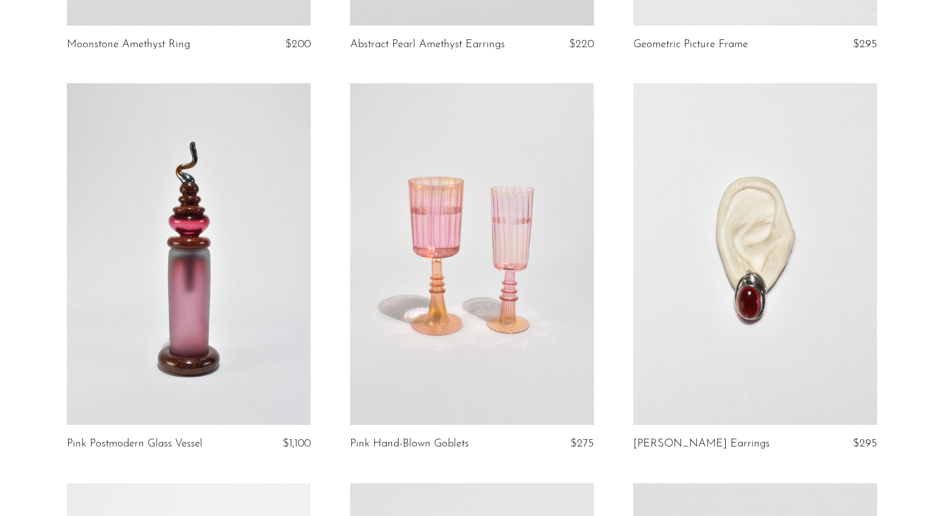
click at [741, 288] on link at bounding box center [755, 254] width 244 height 342
